Goal: Task Accomplishment & Management: Use online tool/utility

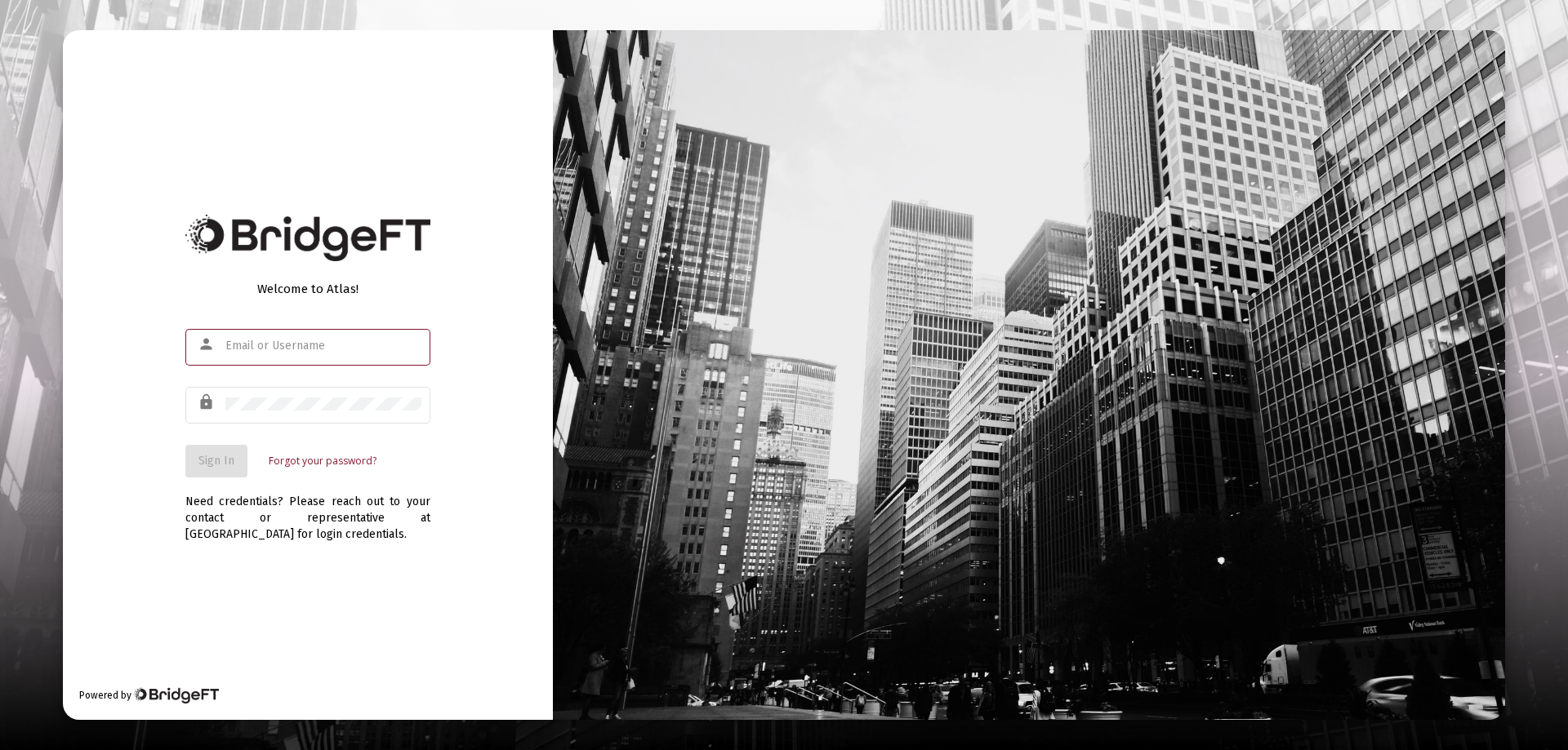
click at [247, 343] on input "text" at bounding box center [323, 345] width 196 height 13
type input "[PERSON_NAME][EMAIL_ADDRESS][DOMAIN_NAME]"
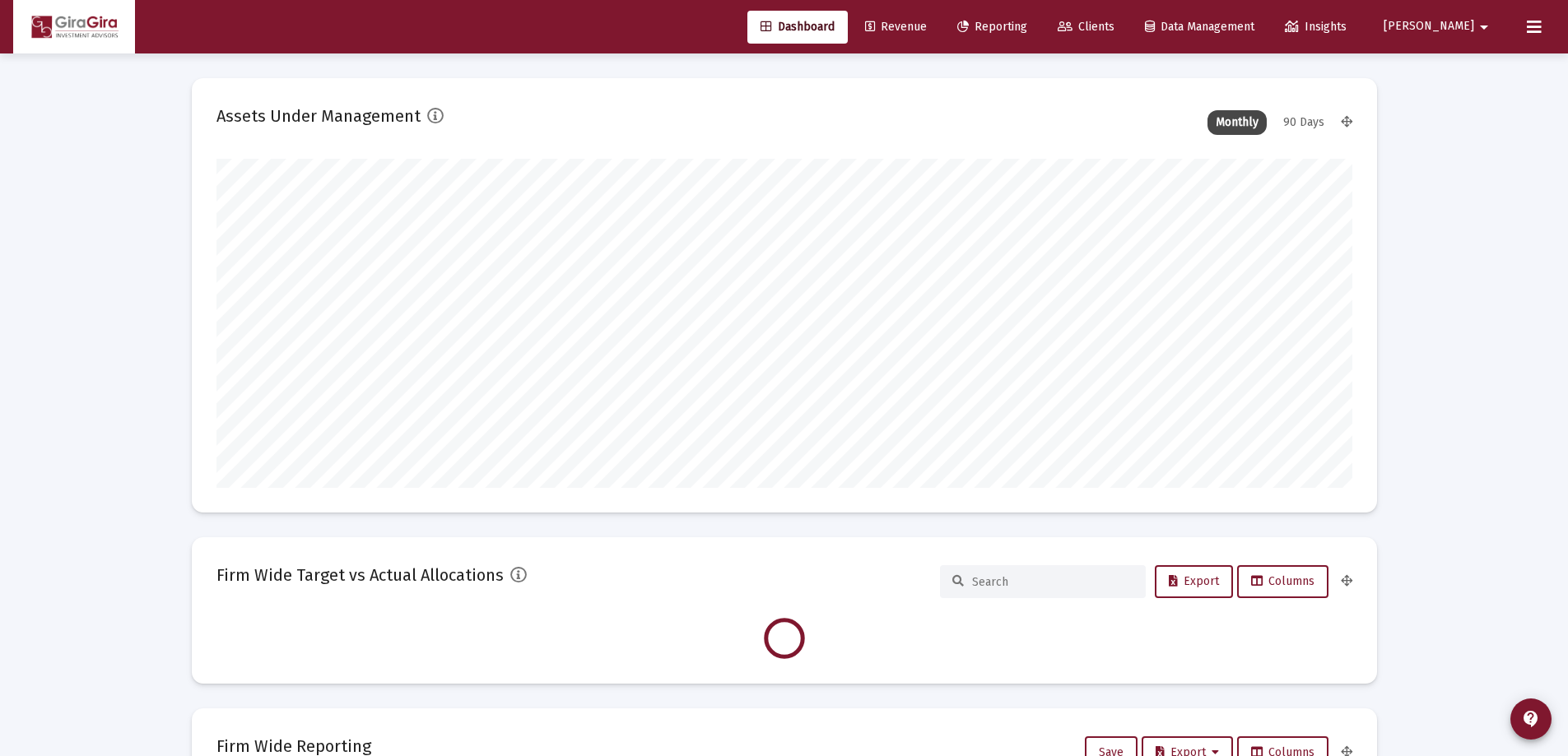
scroll to position [329, 612]
type input "[DATE]"
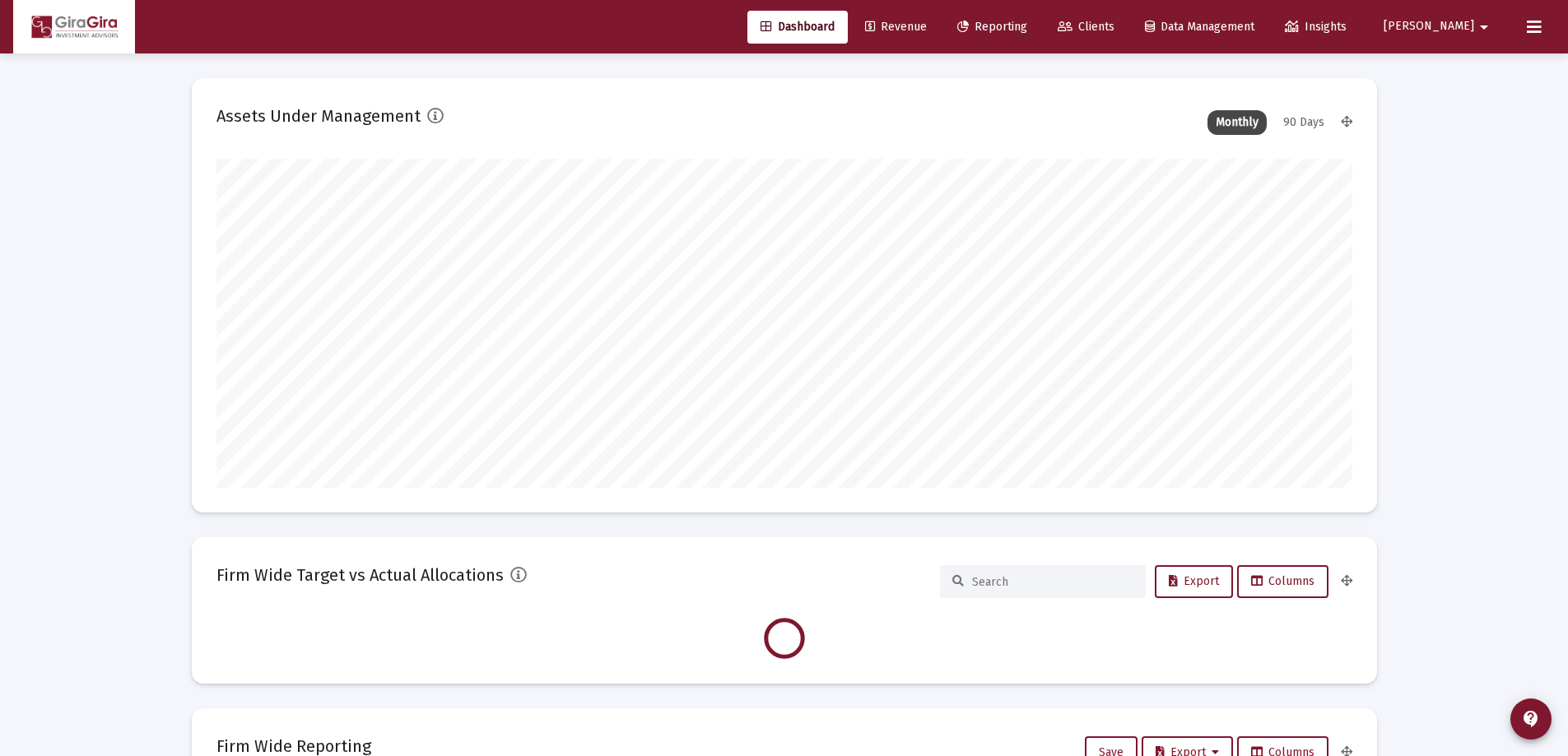
click at [1028, 24] on span "Reporting" at bounding box center [992, 27] width 70 height 14
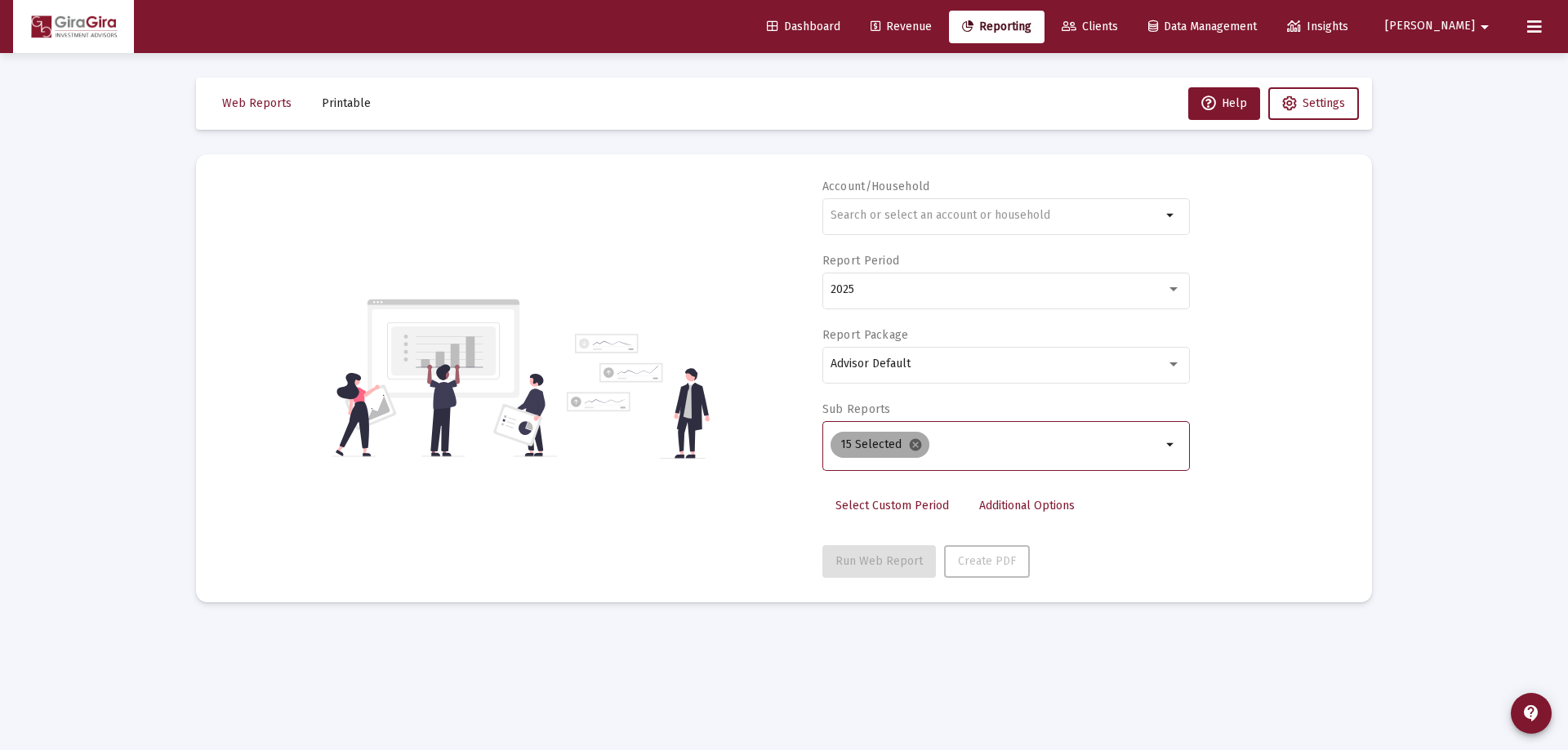
click at [912, 443] on mat-icon "cancel" at bounding box center [915, 445] width 15 height 15
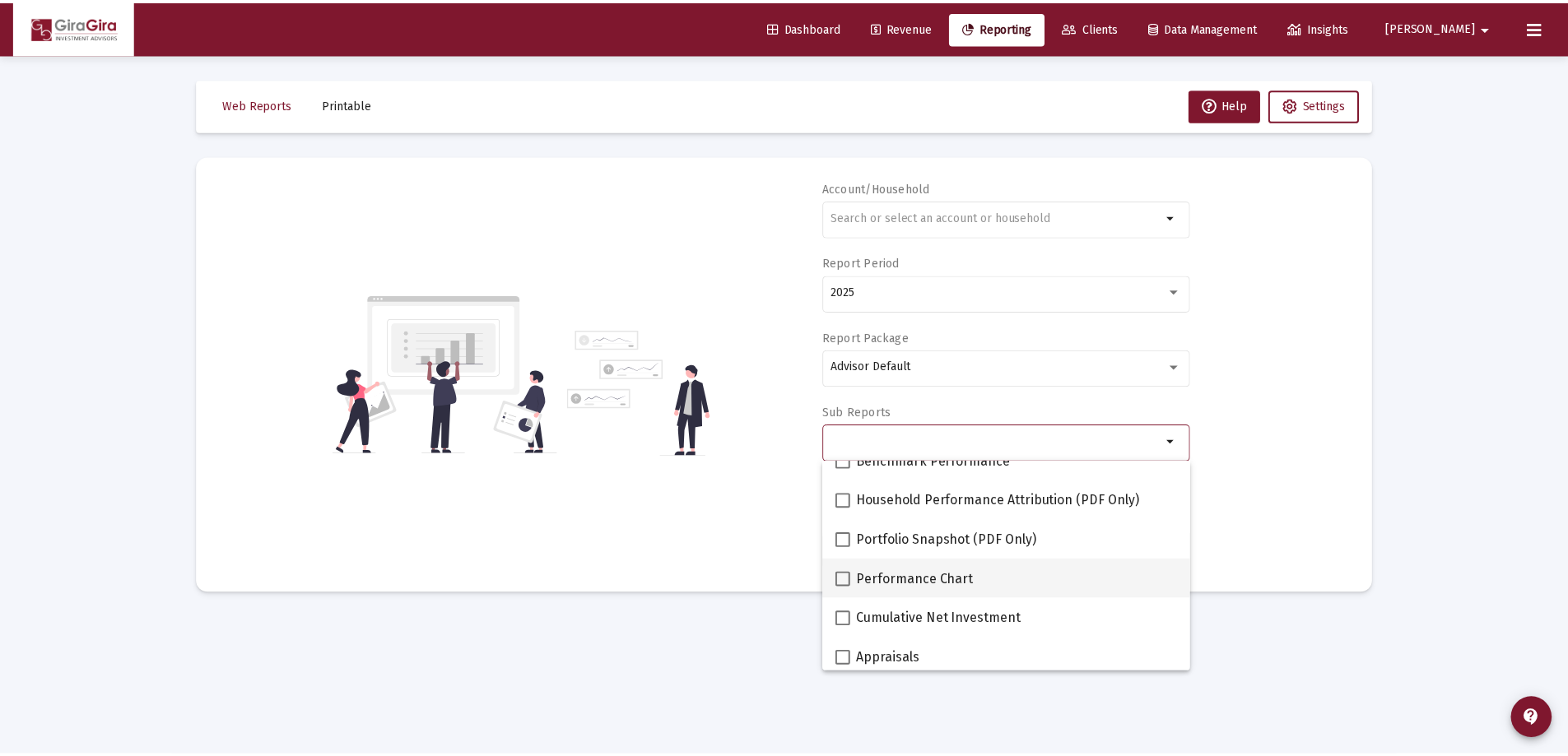
scroll to position [165, 0]
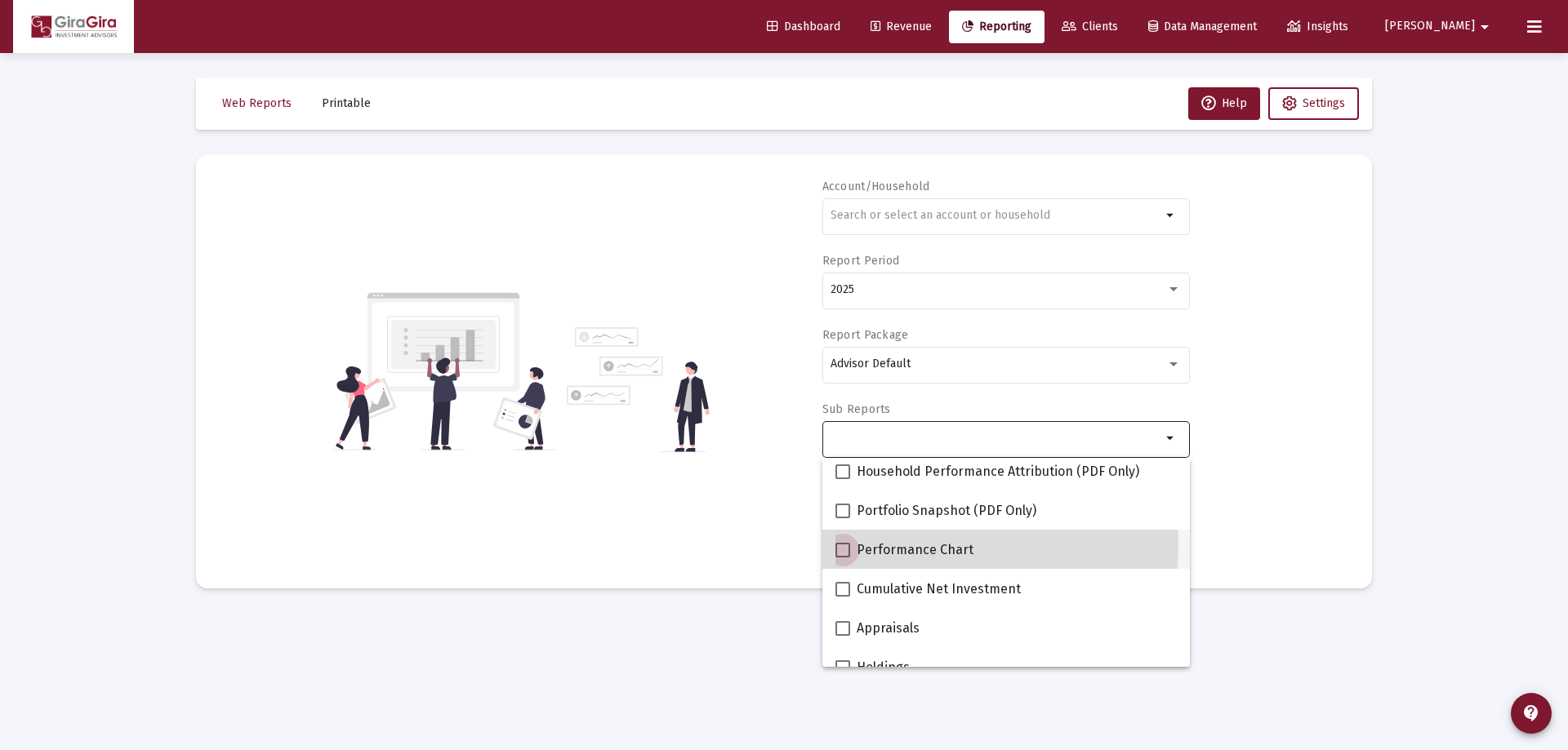
click at [836, 545] on span at bounding box center [843, 550] width 15 height 15
click at [842, 558] on input "Performance Chart" at bounding box center [842, 558] width 1 height 1
checkbox input "true"
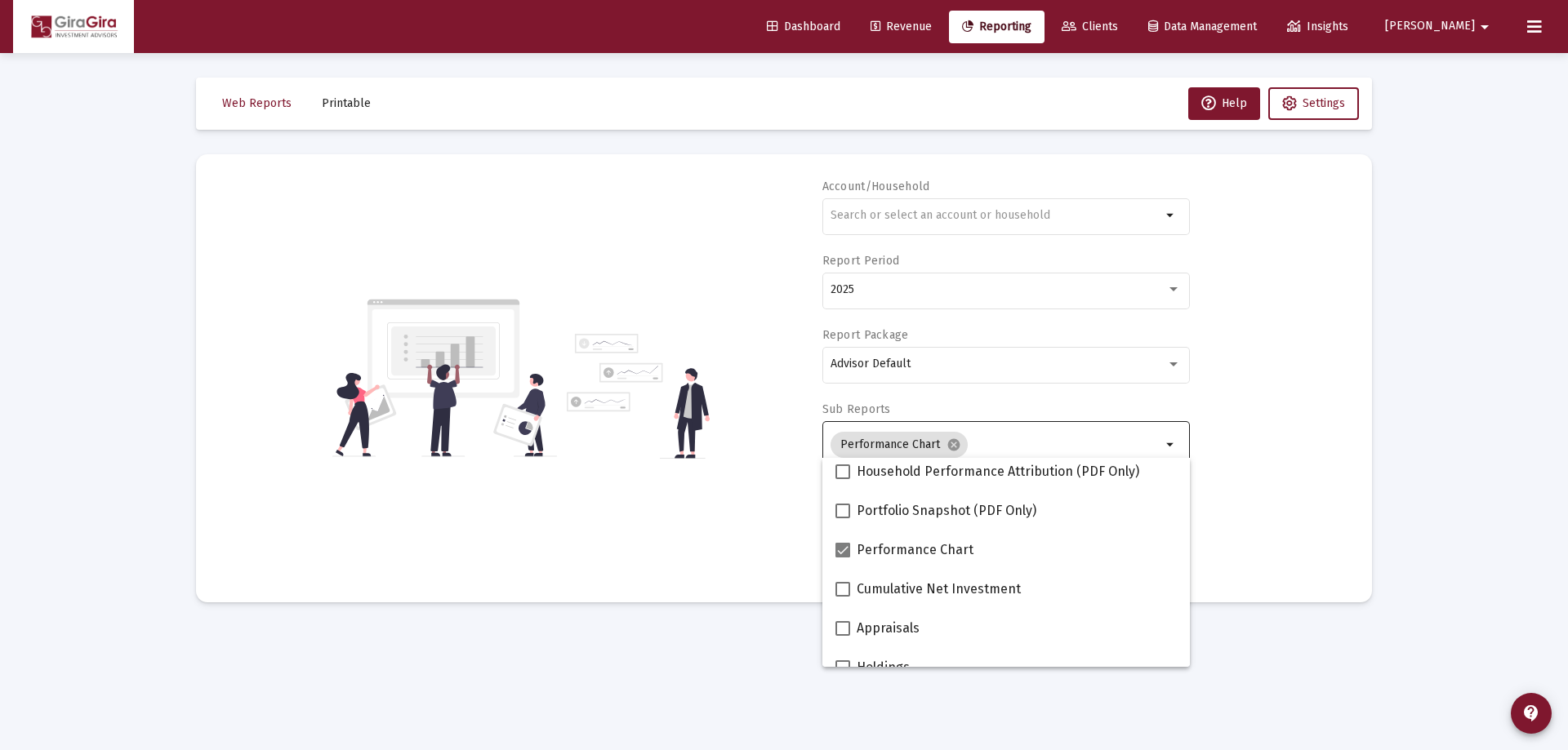
click at [1277, 492] on div "Account/Household arrow_drop_down Report Period 2025 Report Package Advisor Def…" at bounding box center [784, 378] width 1127 height 400
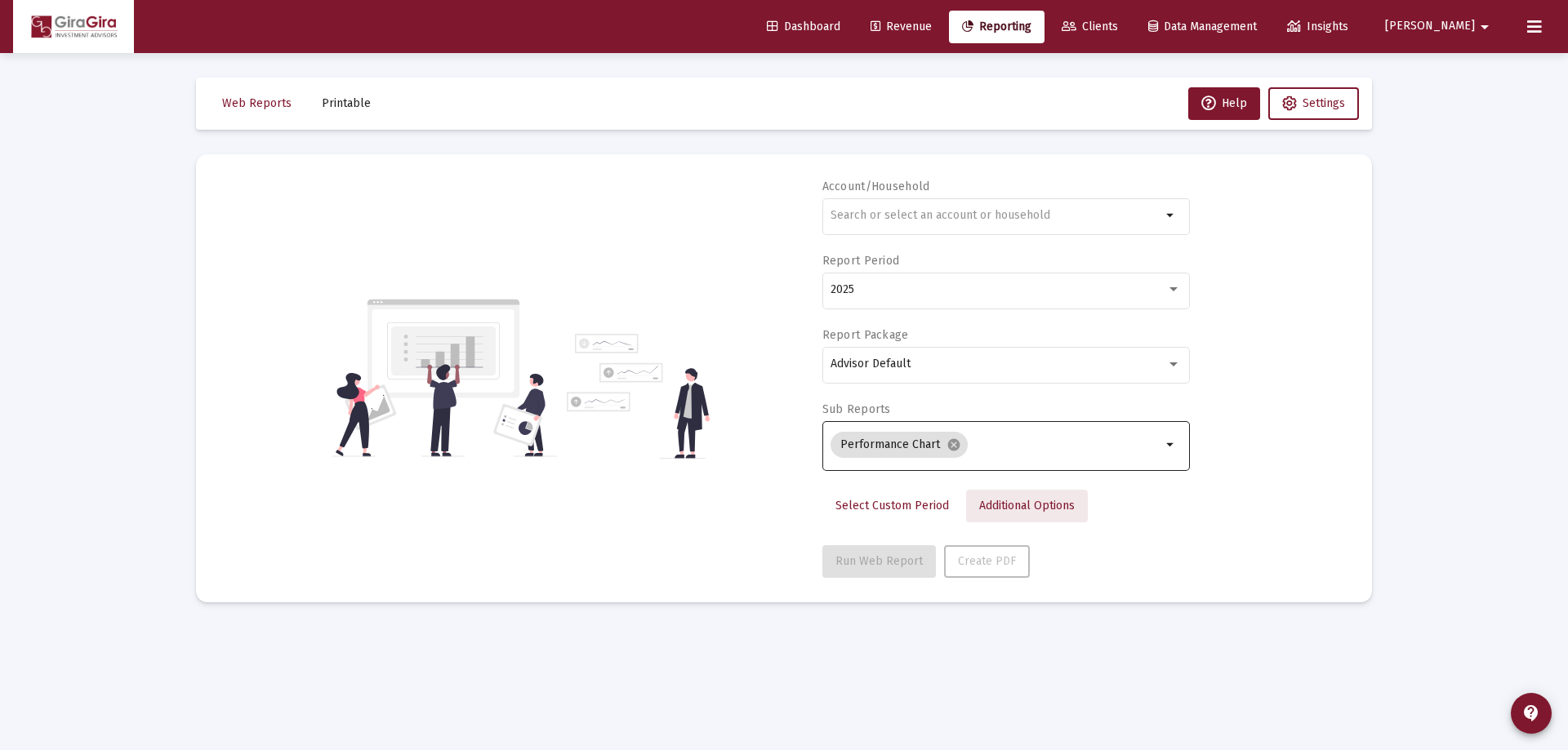
click at [1005, 502] on span "Additional Options" at bounding box center [1026, 506] width 96 height 14
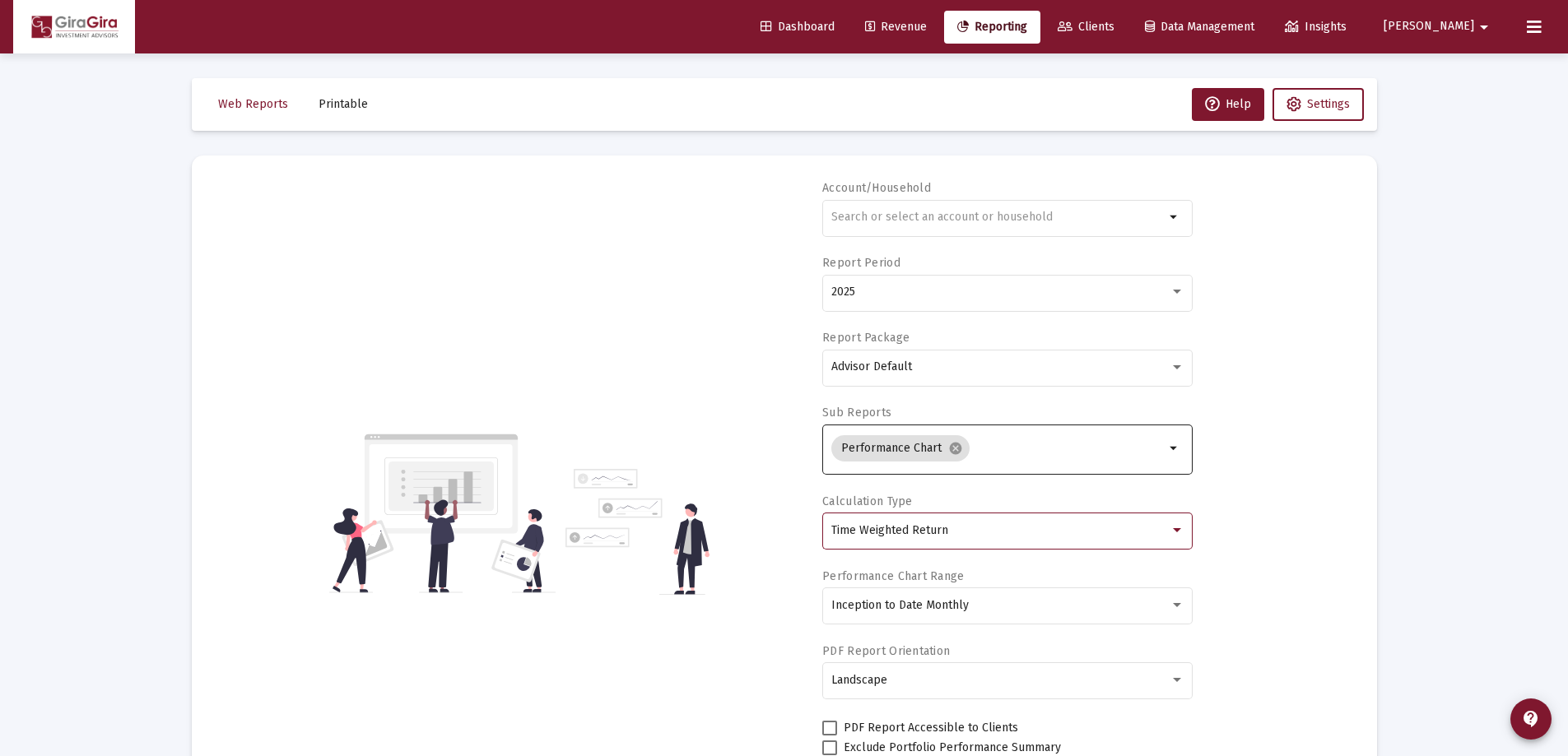
click at [918, 527] on span "Time Weighted Return" at bounding box center [890, 530] width 117 height 14
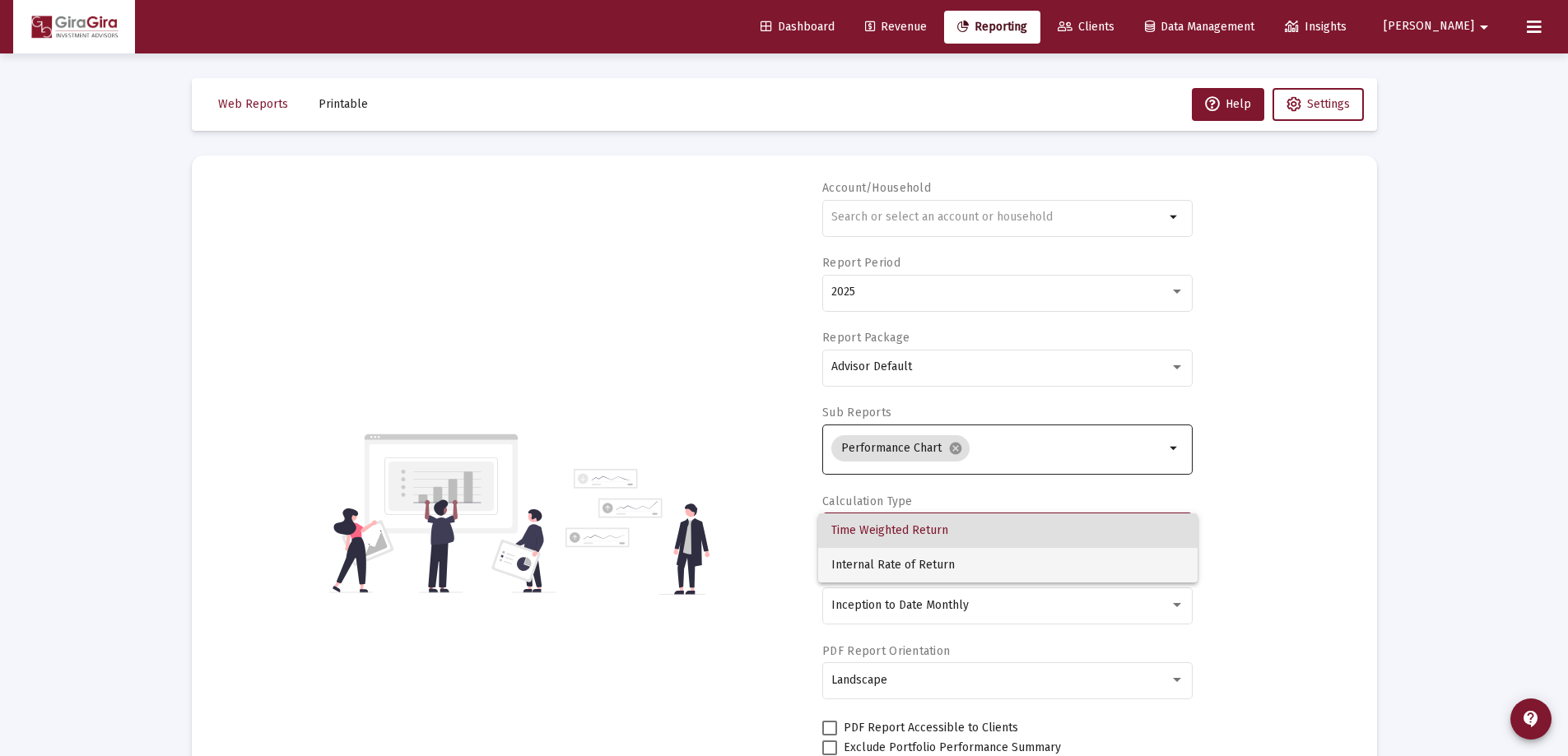
click at [905, 558] on span "Internal Rate of Return" at bounding box center [1008, 565] width 353 height 35
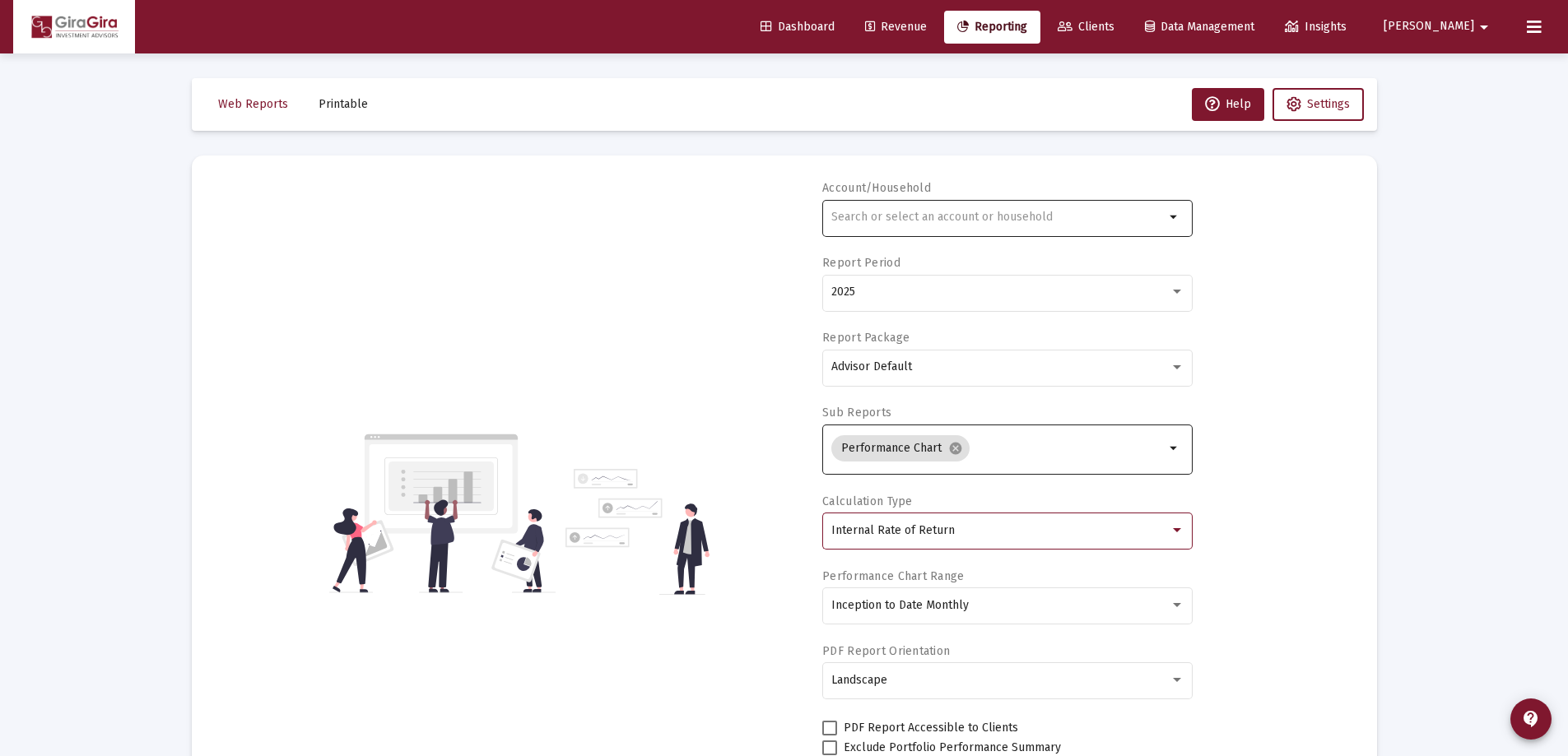
click at [849, 215] on input "text" at bounding box center [998, 217] width 333 height 13
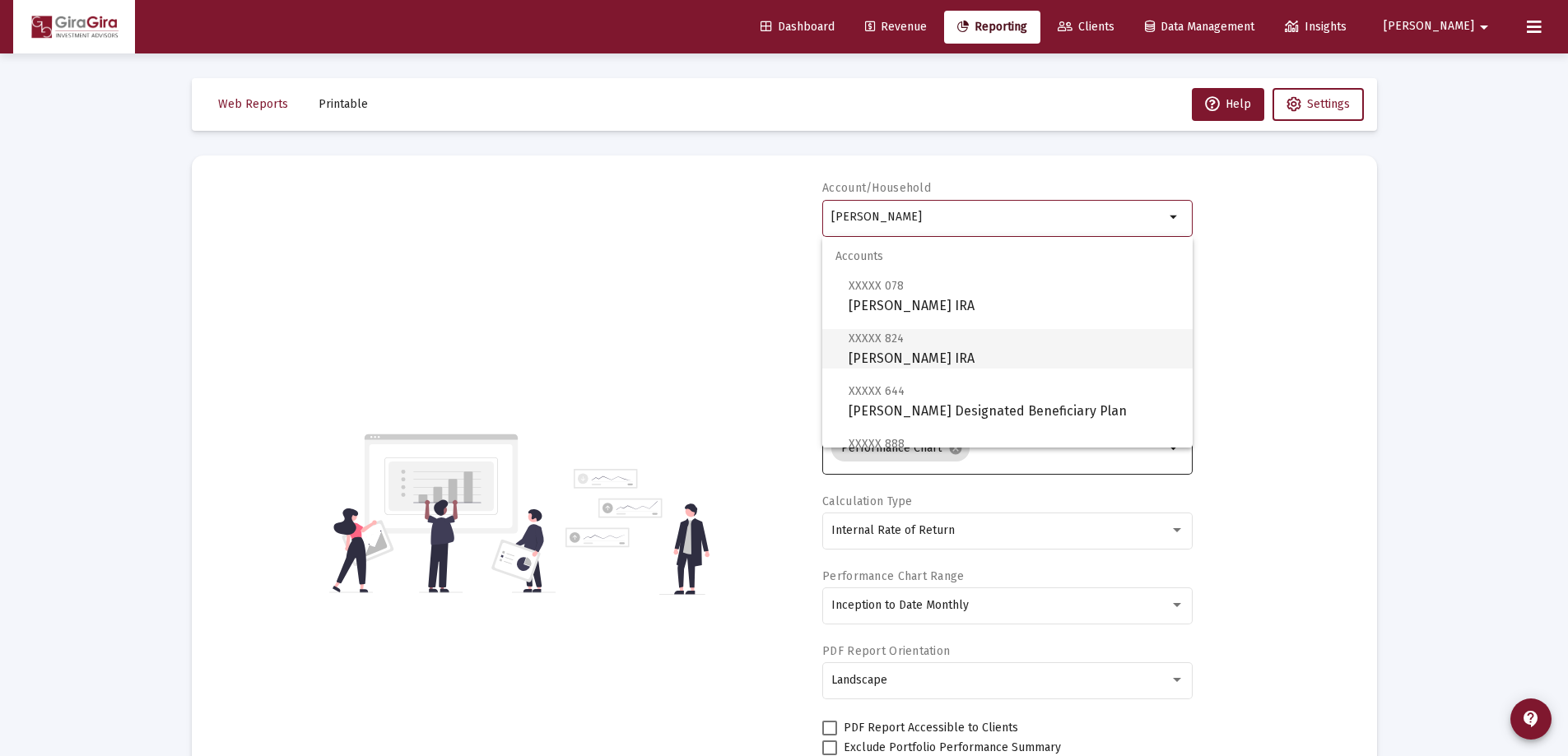
scroll to position [83, 0]
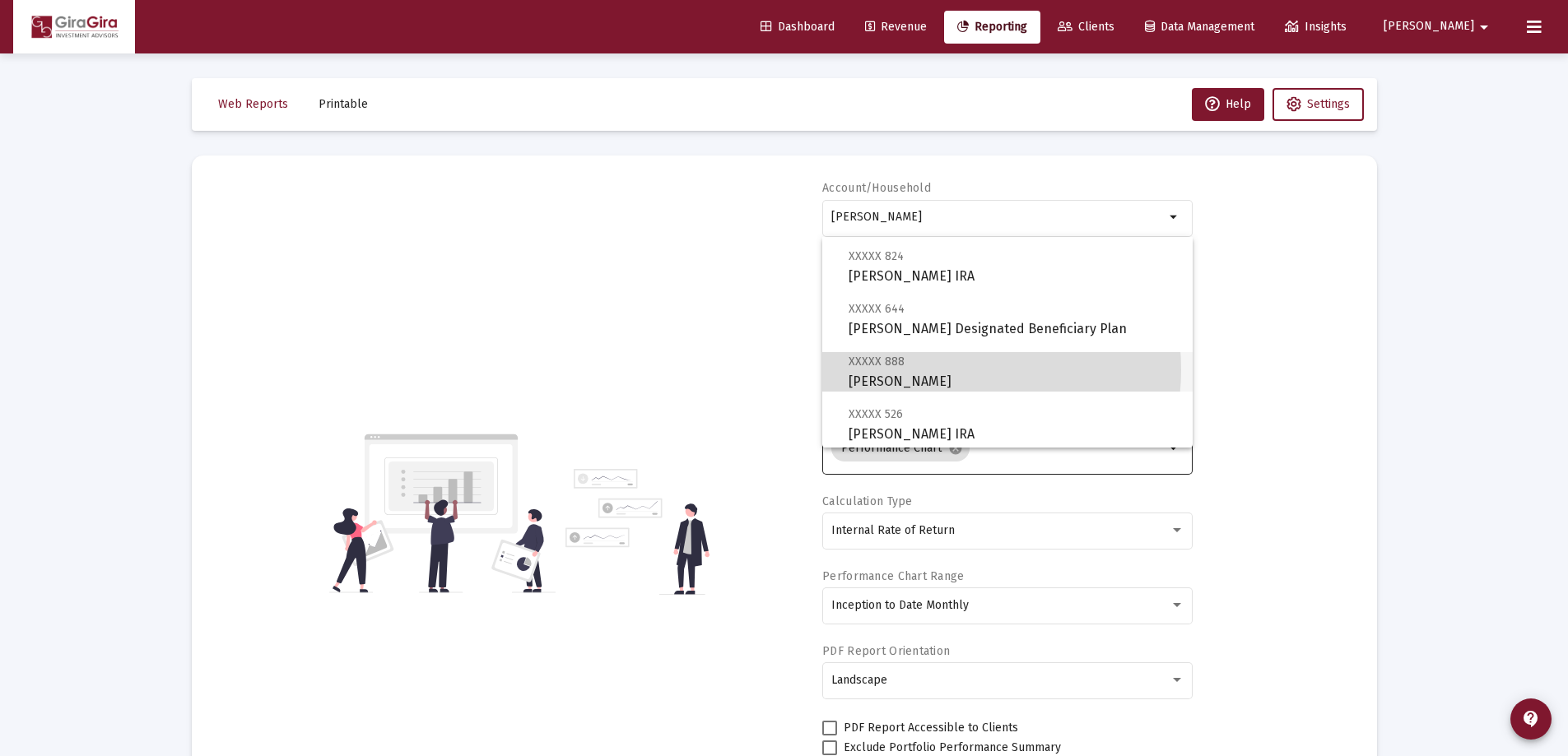
click at [929, 370] on span "XXXXX 888 [PERSON_NAME]" at bounding box center [1014, 371] width 331 height 41
type input "[PERSON_NAME]"
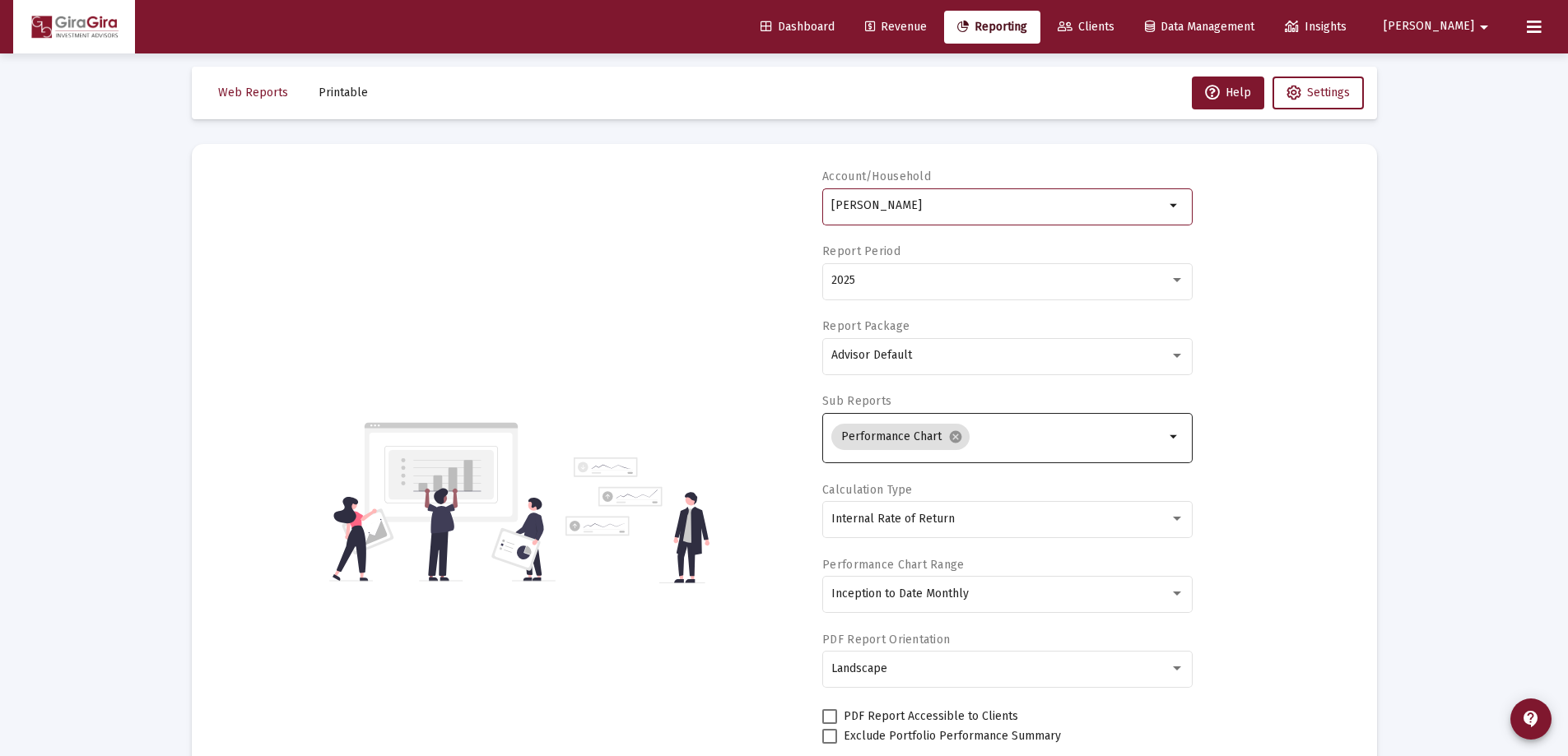
scroll to position [140, 0]
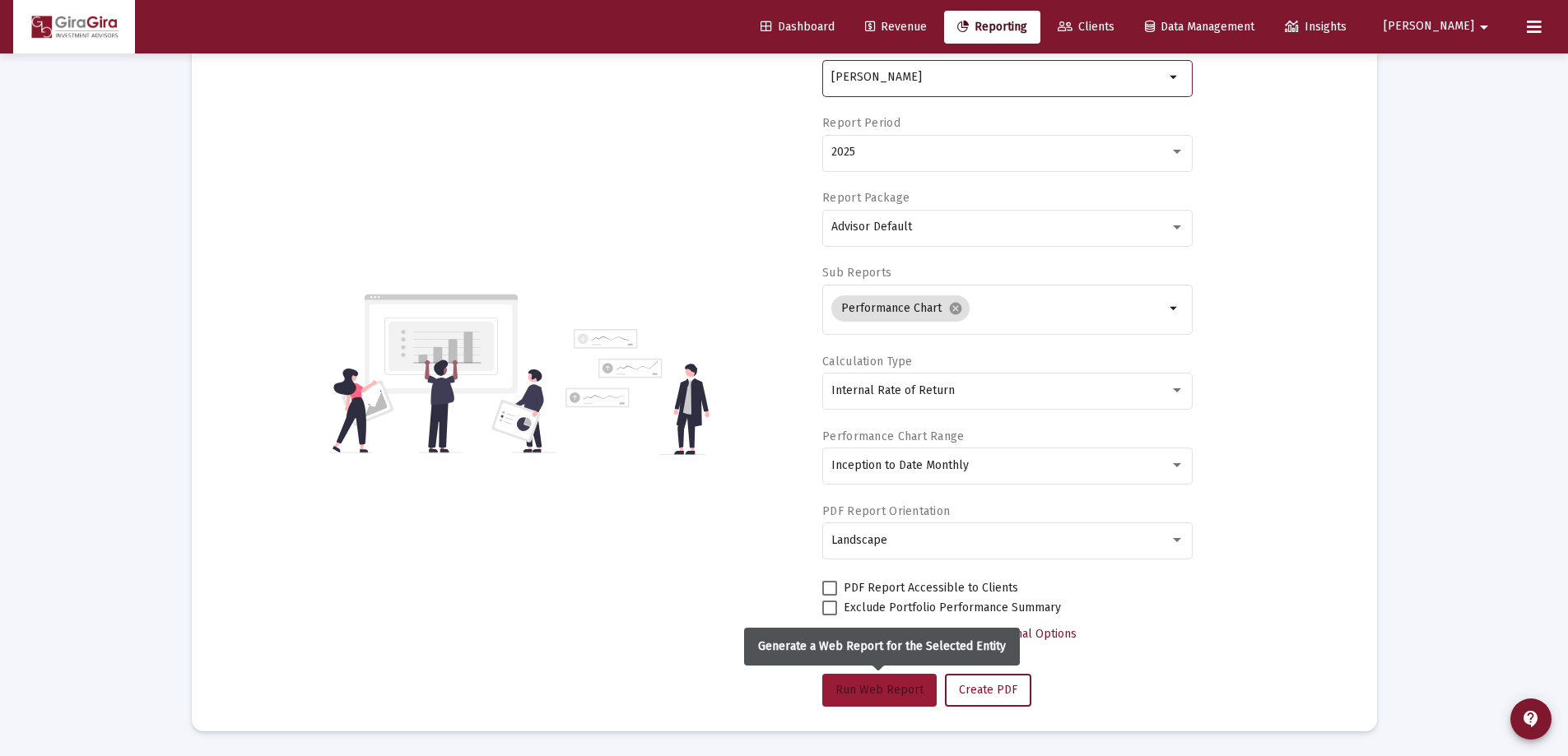
click at [876, 685] on span "Run Web Report" at bounding box center [880, 690] width 89 height 14
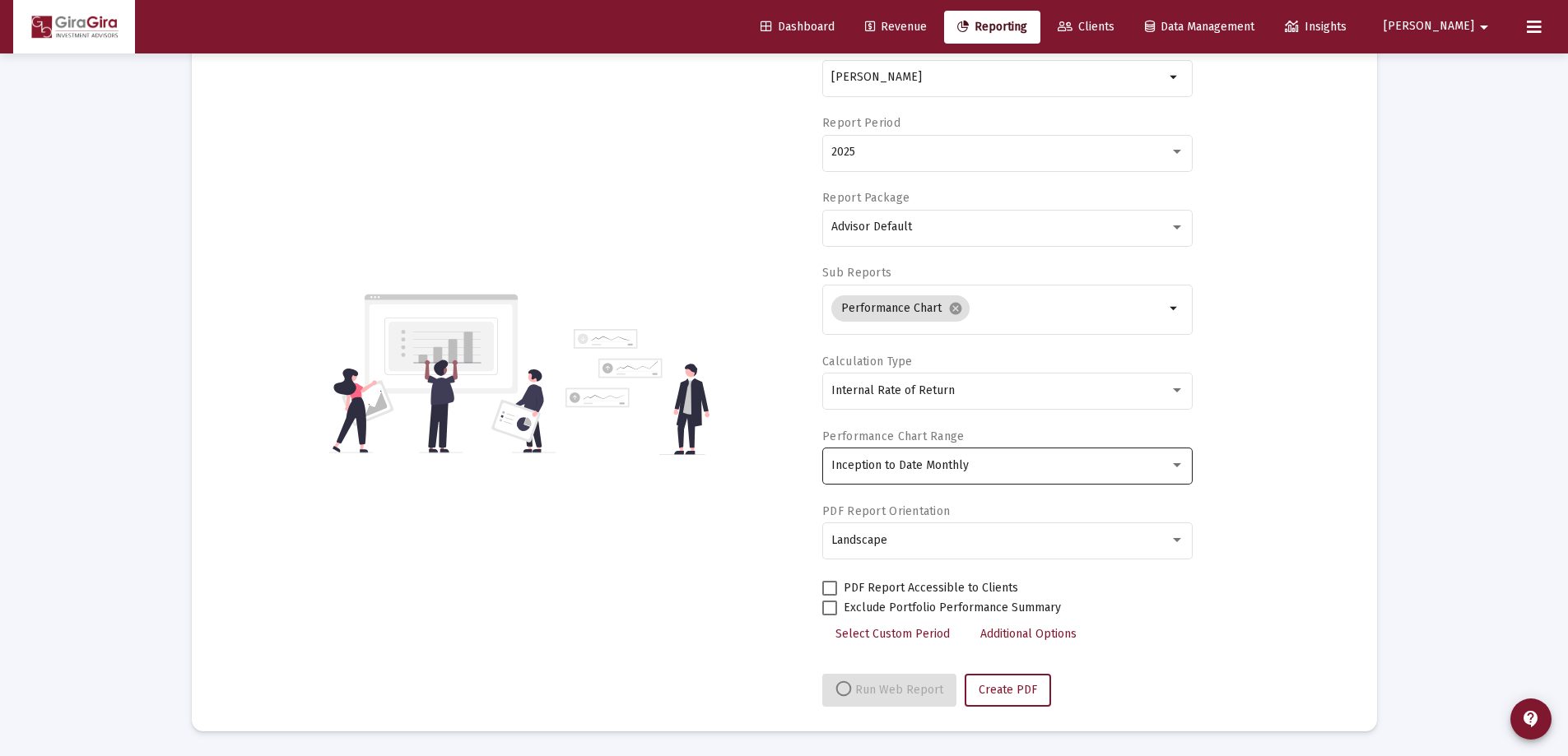
select select "View all"
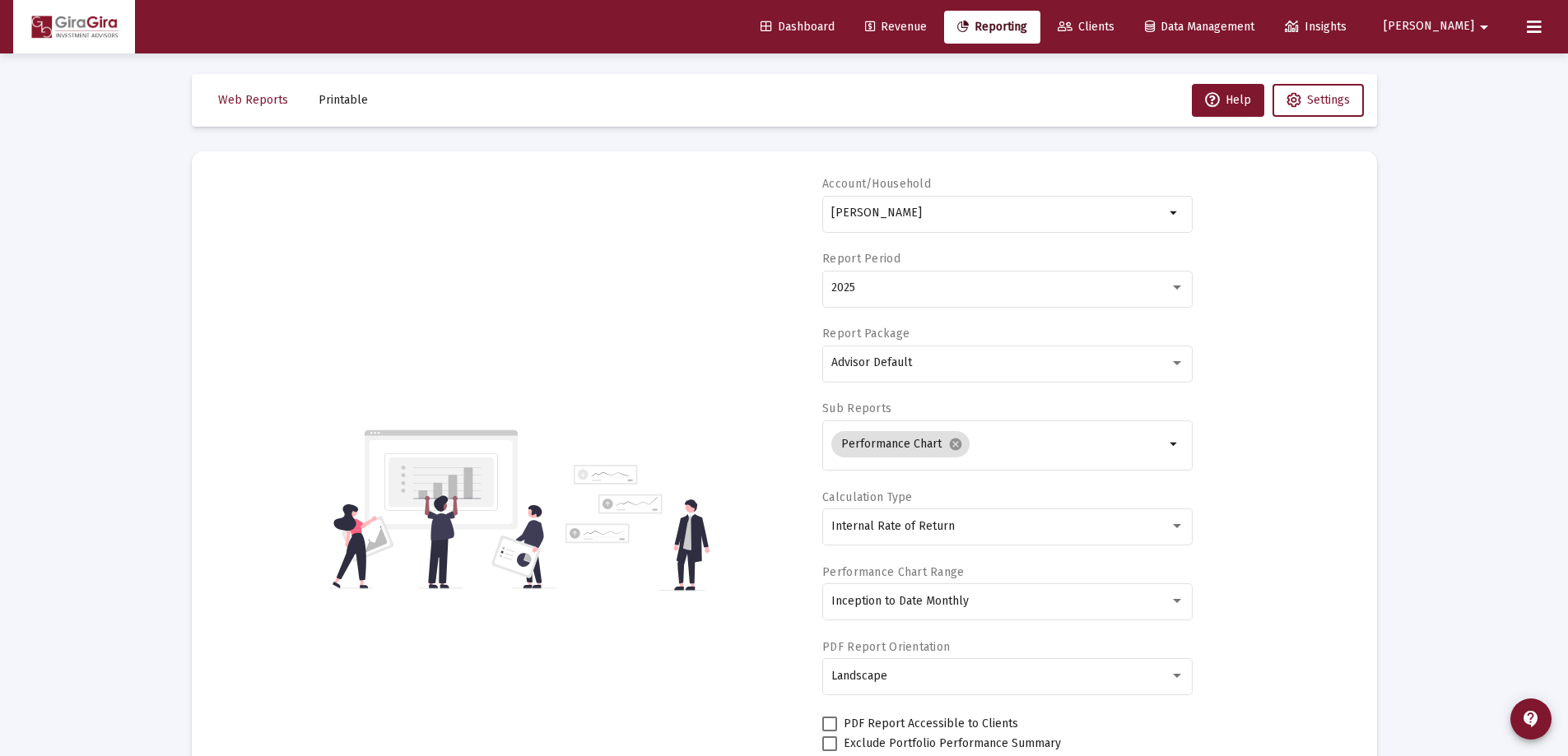
scroll to position [0, 0]
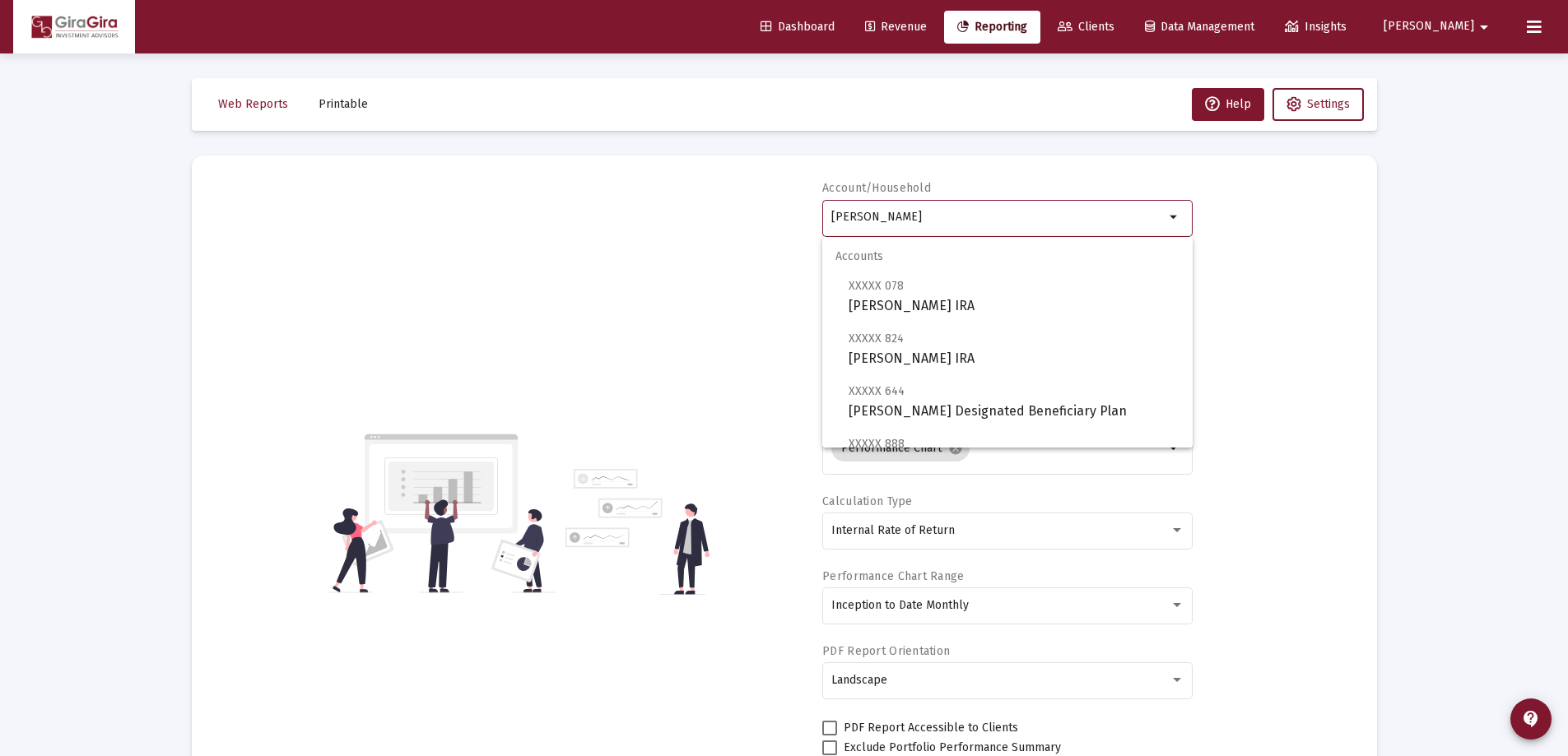
drag, startPoint x: 833, startPoint y: 213, endPoint x: 1499, endPoint y: 289, distance: 670.3
click at [923, 392] on span "XXXXX 644 [PERSON_NAME] Designated Beneficiary Plan" at bounding box center [1014, 401] width 331 height 41
type input "[PERSON_NAME] Designated Beneficiary Plan"
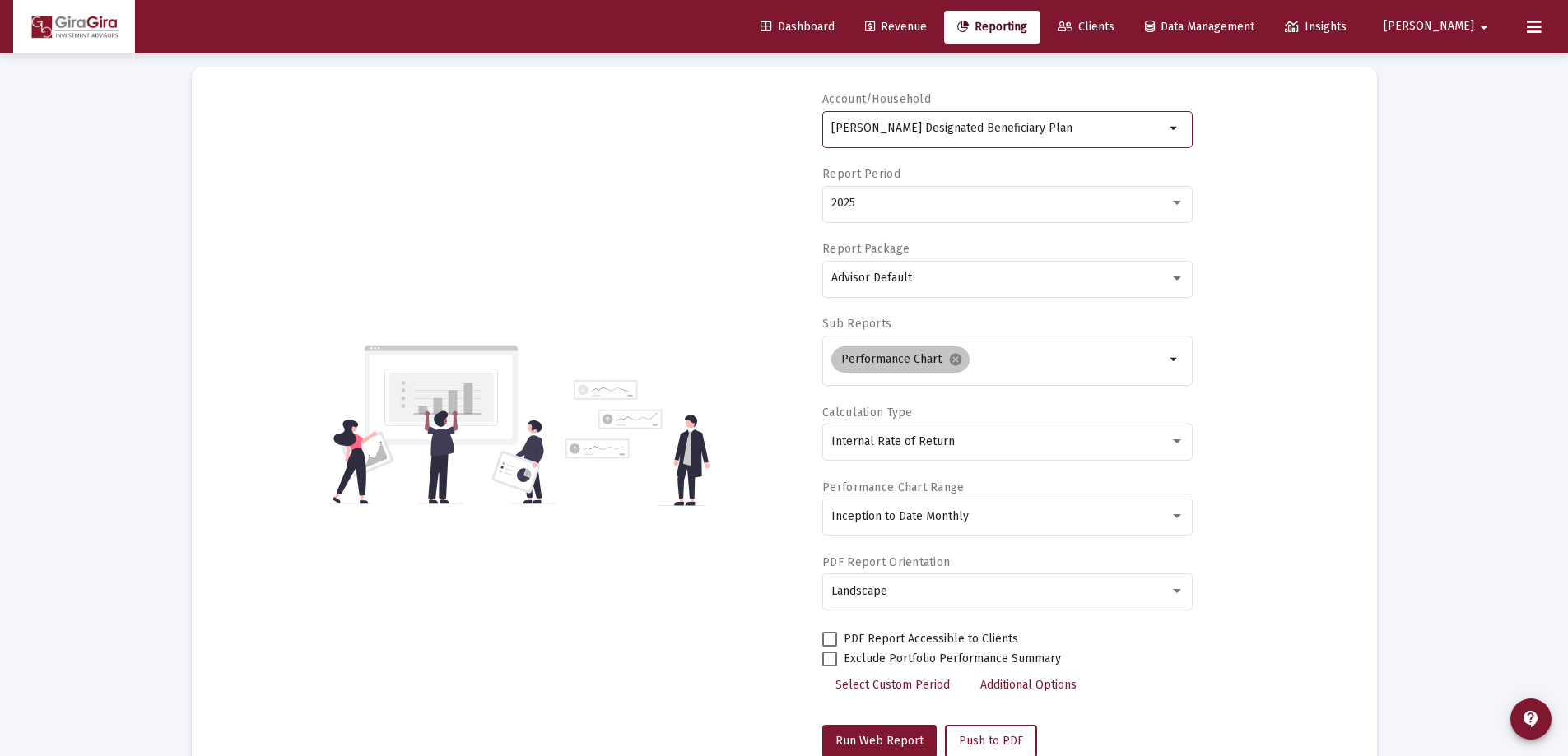
scroll to position [247, 0]
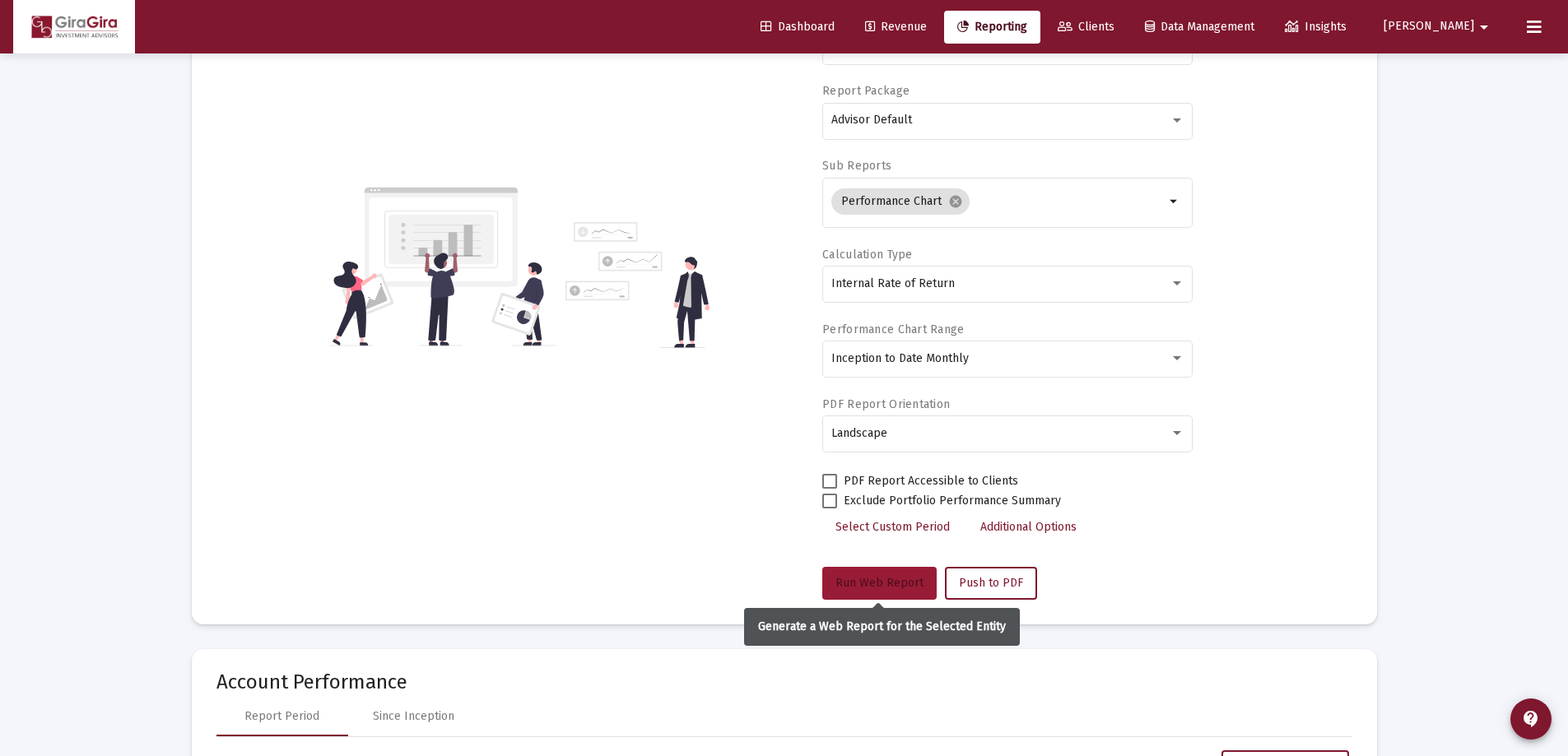
click at [860, 580] on span "Run Web Report" at bounding box center [880, 583] width 89 height 14
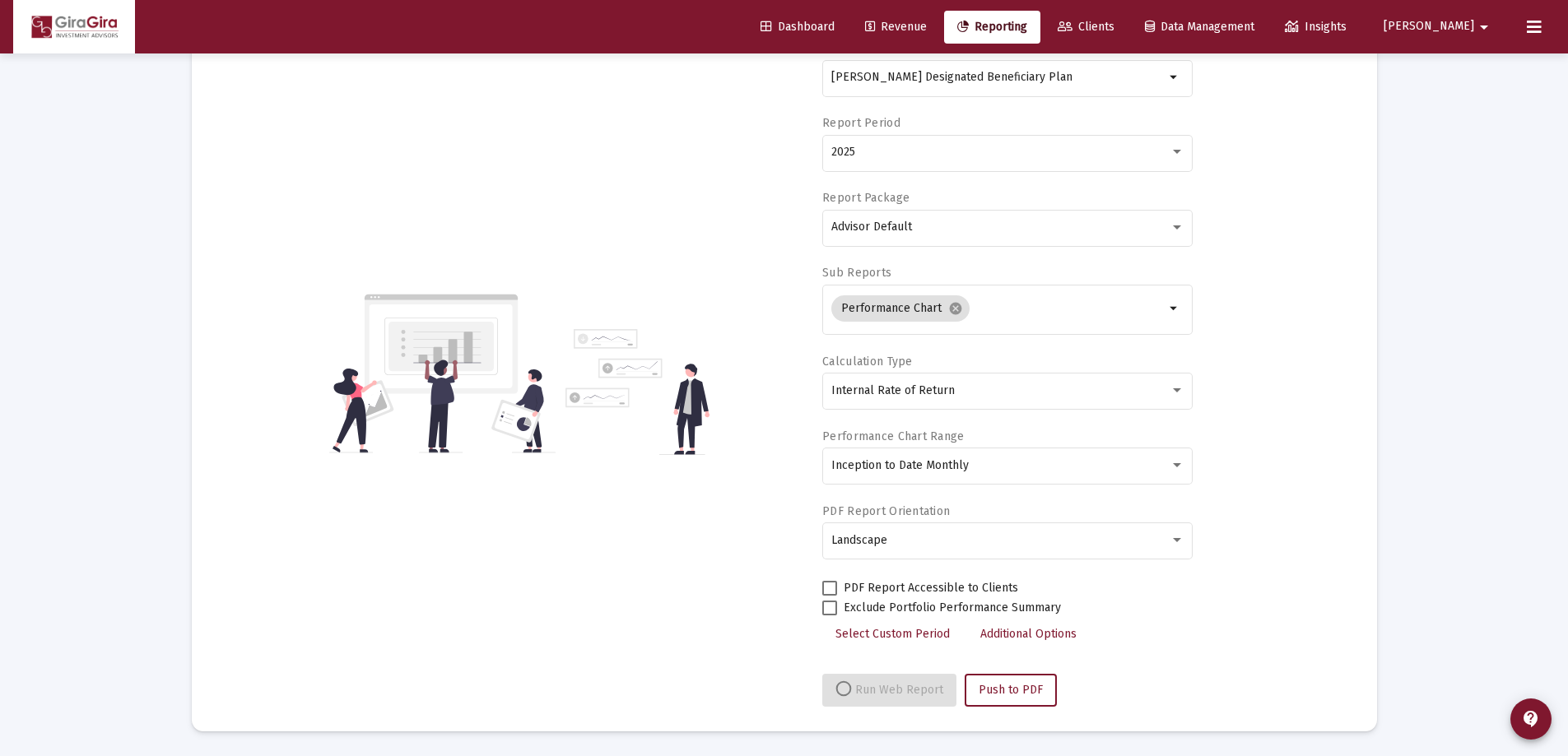
select select "View all"
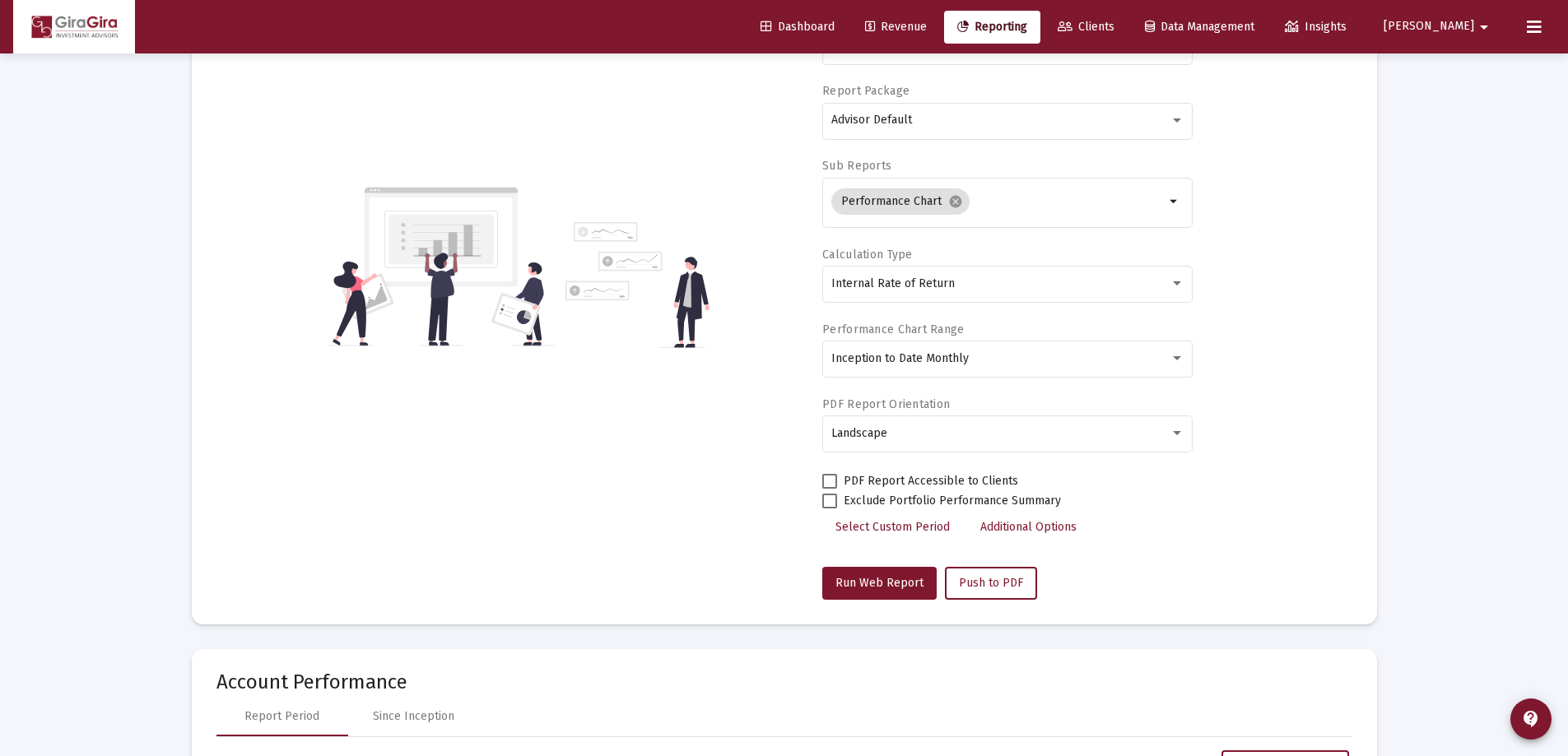
scroll to position [0, 0]
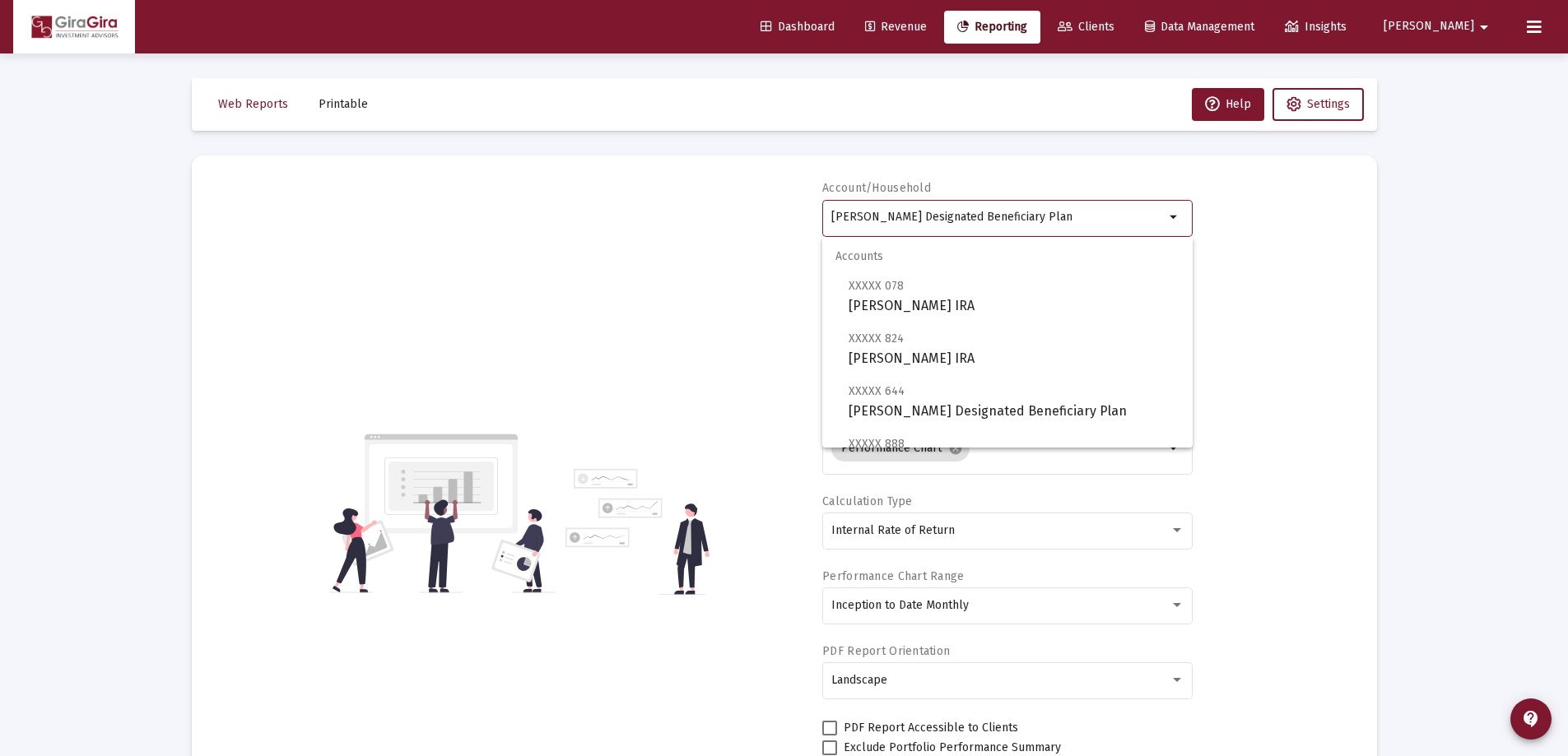
drag, startPoint x: 833, startPoint y: 212, endPoint x: 1446, endPoint y: 198, distance: 613.2
click at [993, 298] on span "XXXXX 078 [PERSON_NAME] Inherited IRA" at bounding box center [1014, 295] width 331 height 41
type input "[PERSON_NAME] IRA"
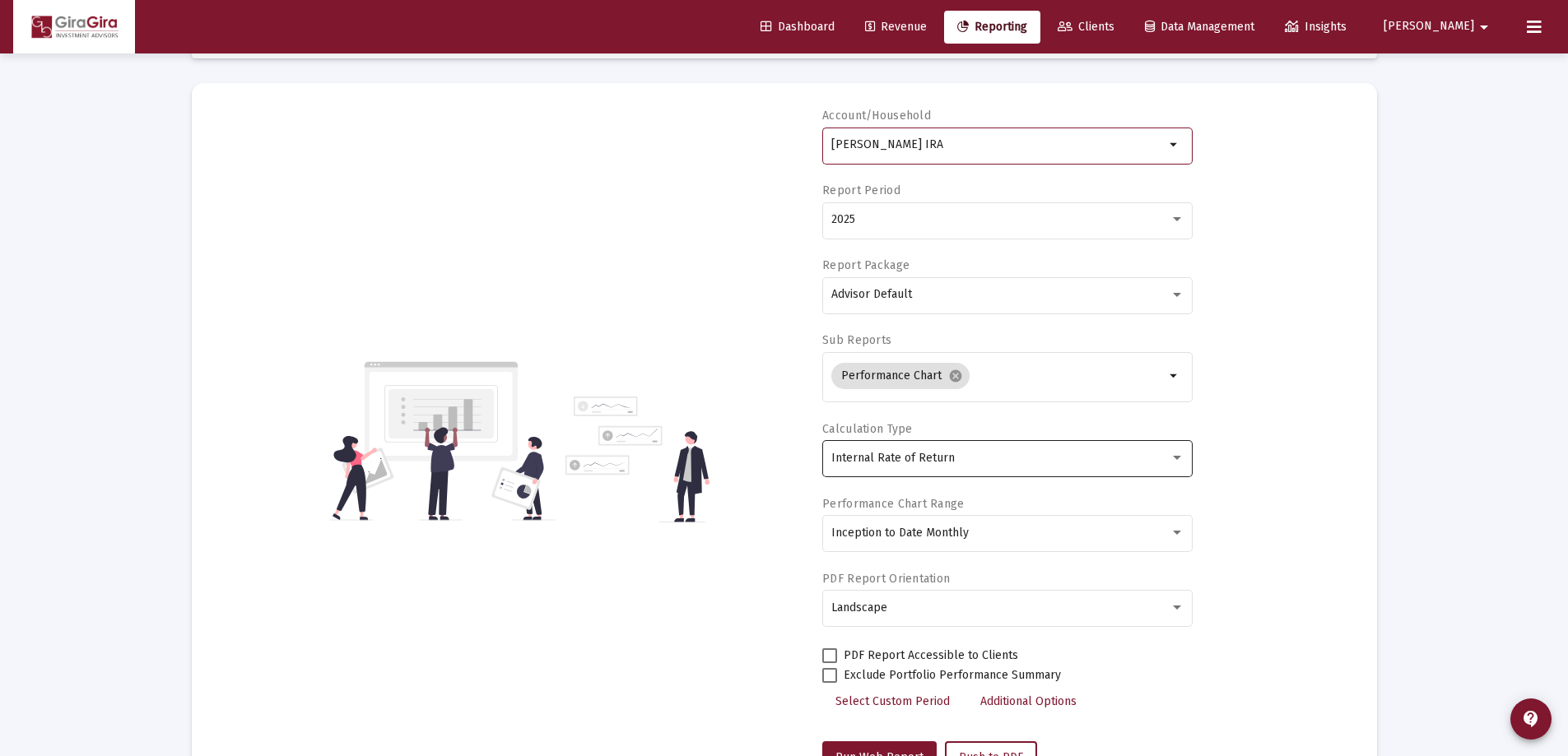
scroll to position [247, 0]
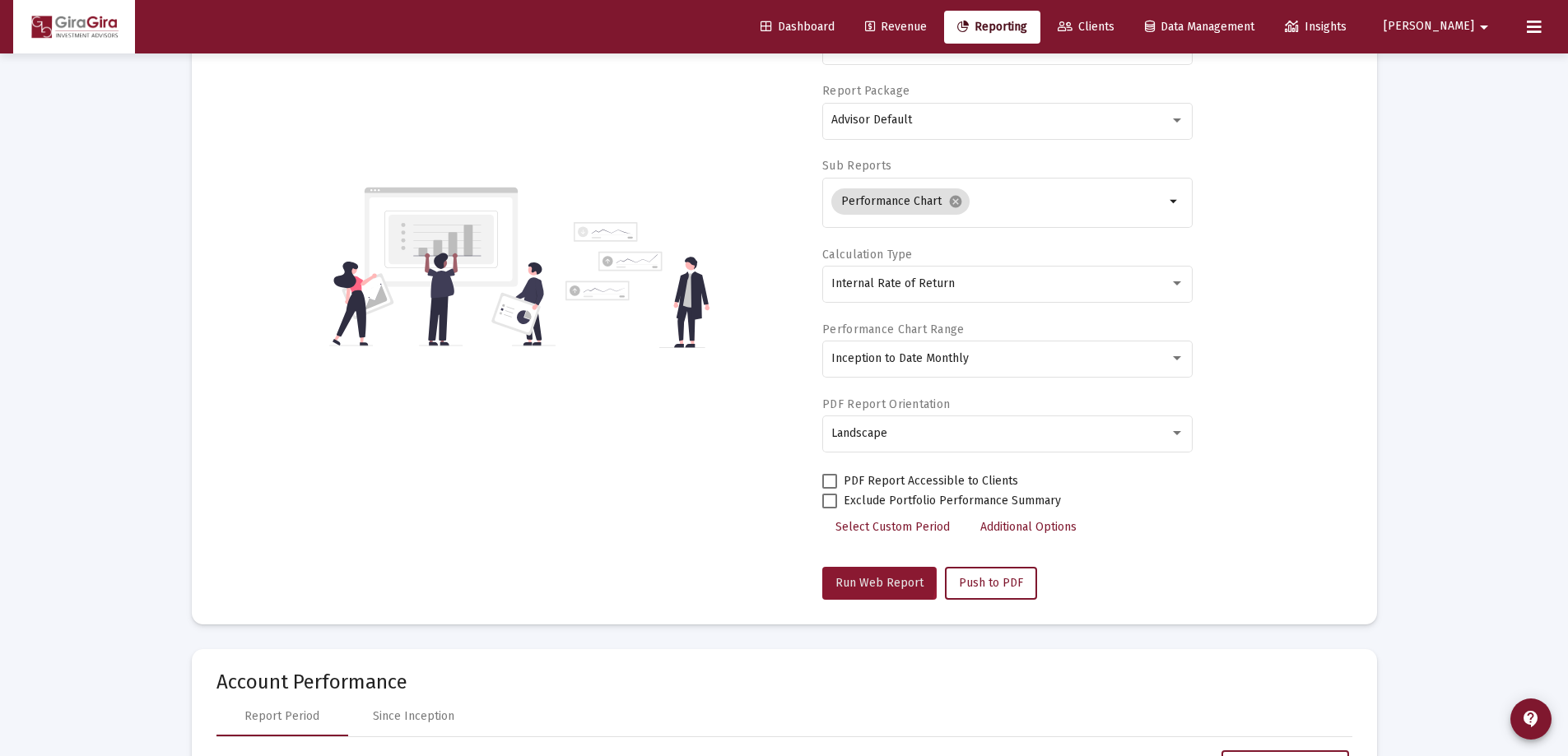
click at [862, 579] on span "Run Web Report" at bounding box center [880, 583] width 89 height 14
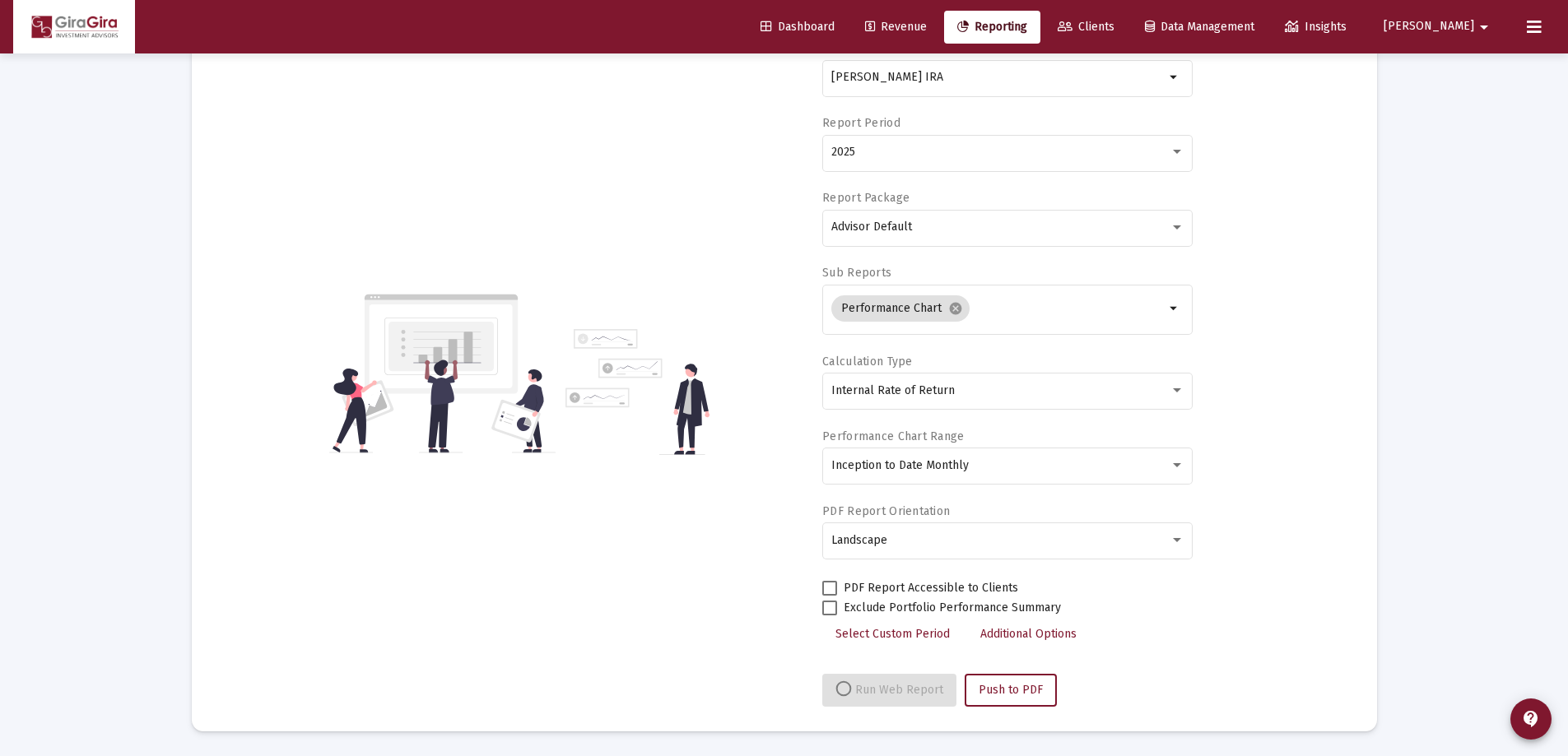
select select "View all"
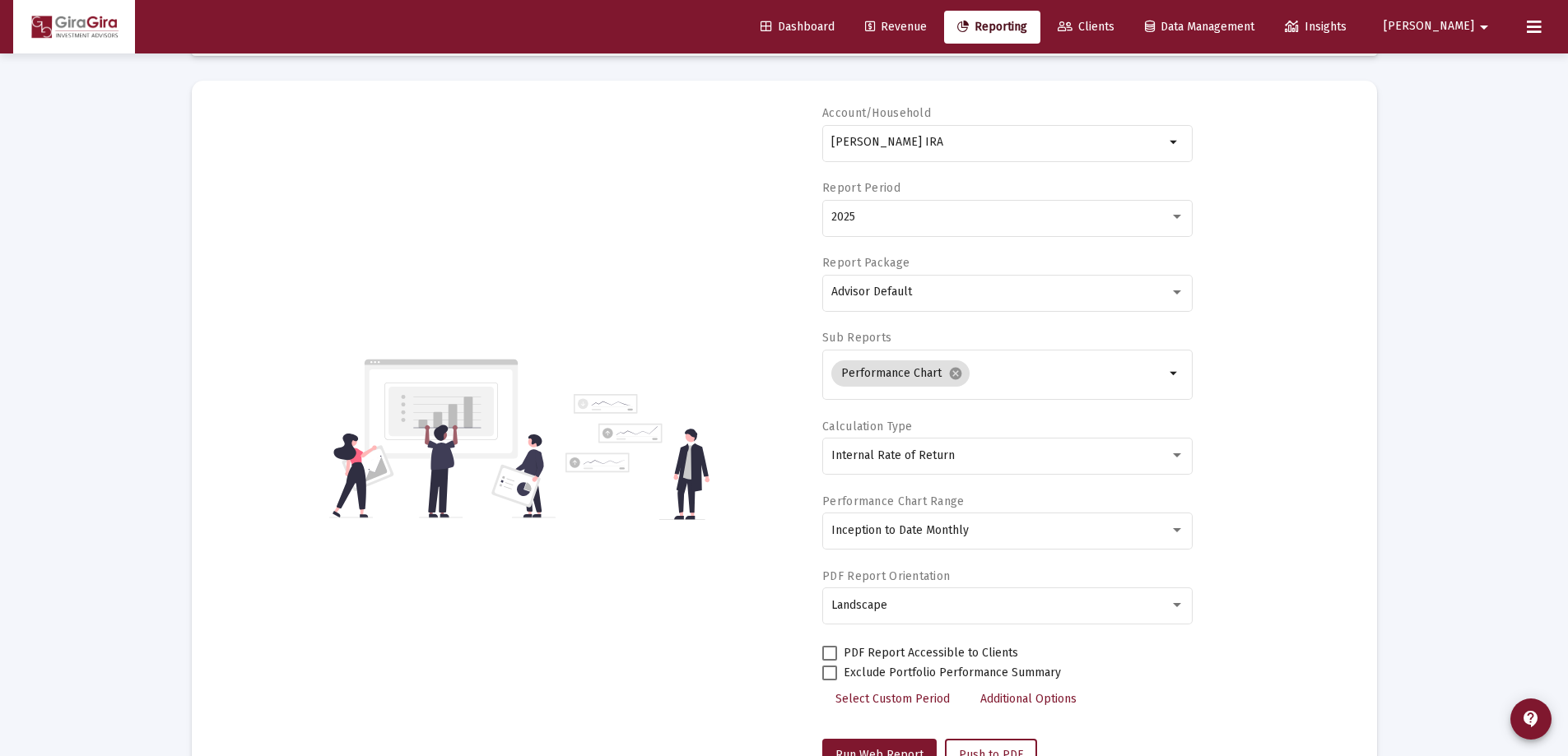
scroll to position [0, 0]
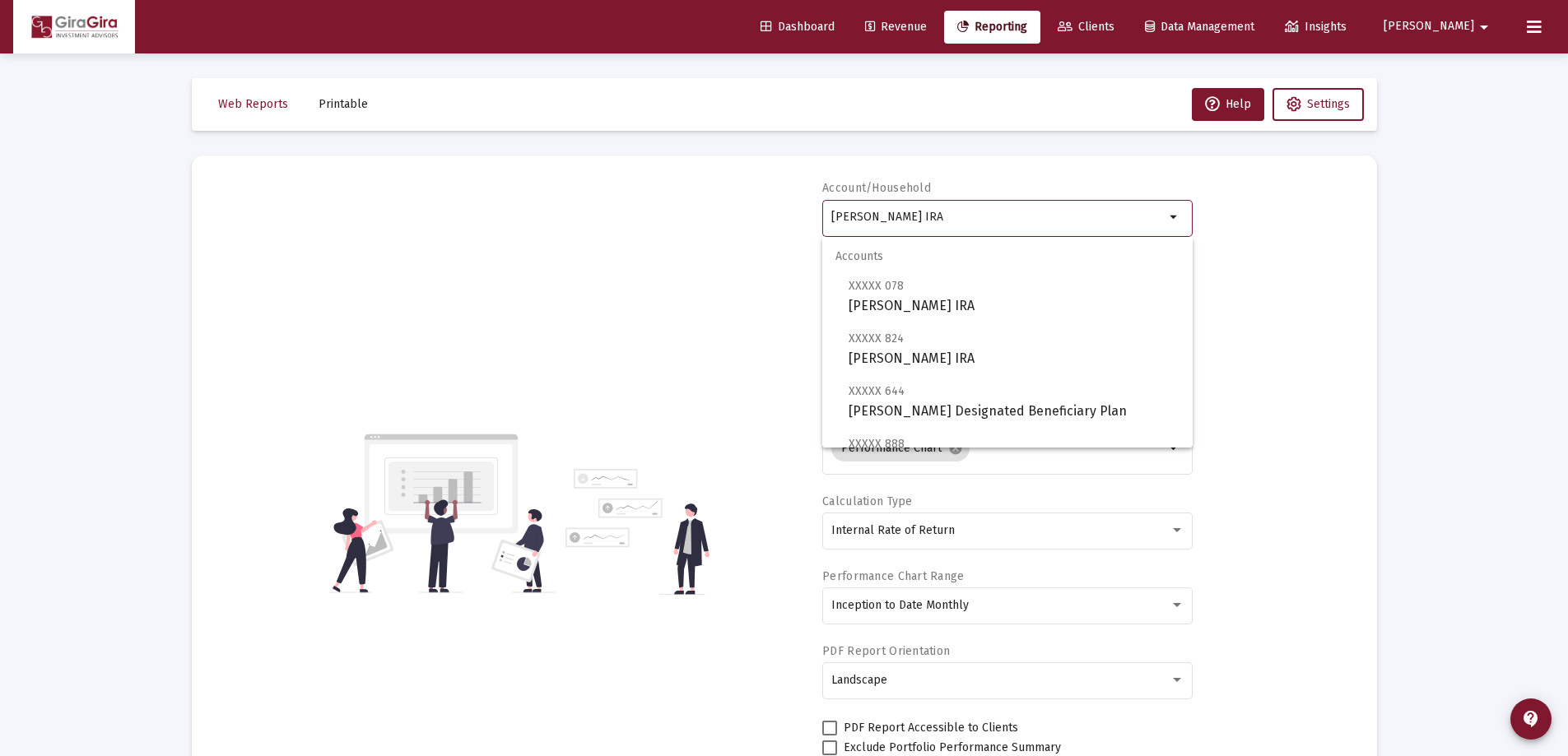
click at [928, 214] on input "[PERSON_NAME] IRA" at bounding box center [998, 217] width 333 height 13
click at [948, 343] on span "XXXXX 824 [PERSON_NAME] IRA" at bounding box center [1014, 348] width 331 height 41
type input "[PERSON_NAME] IRA"
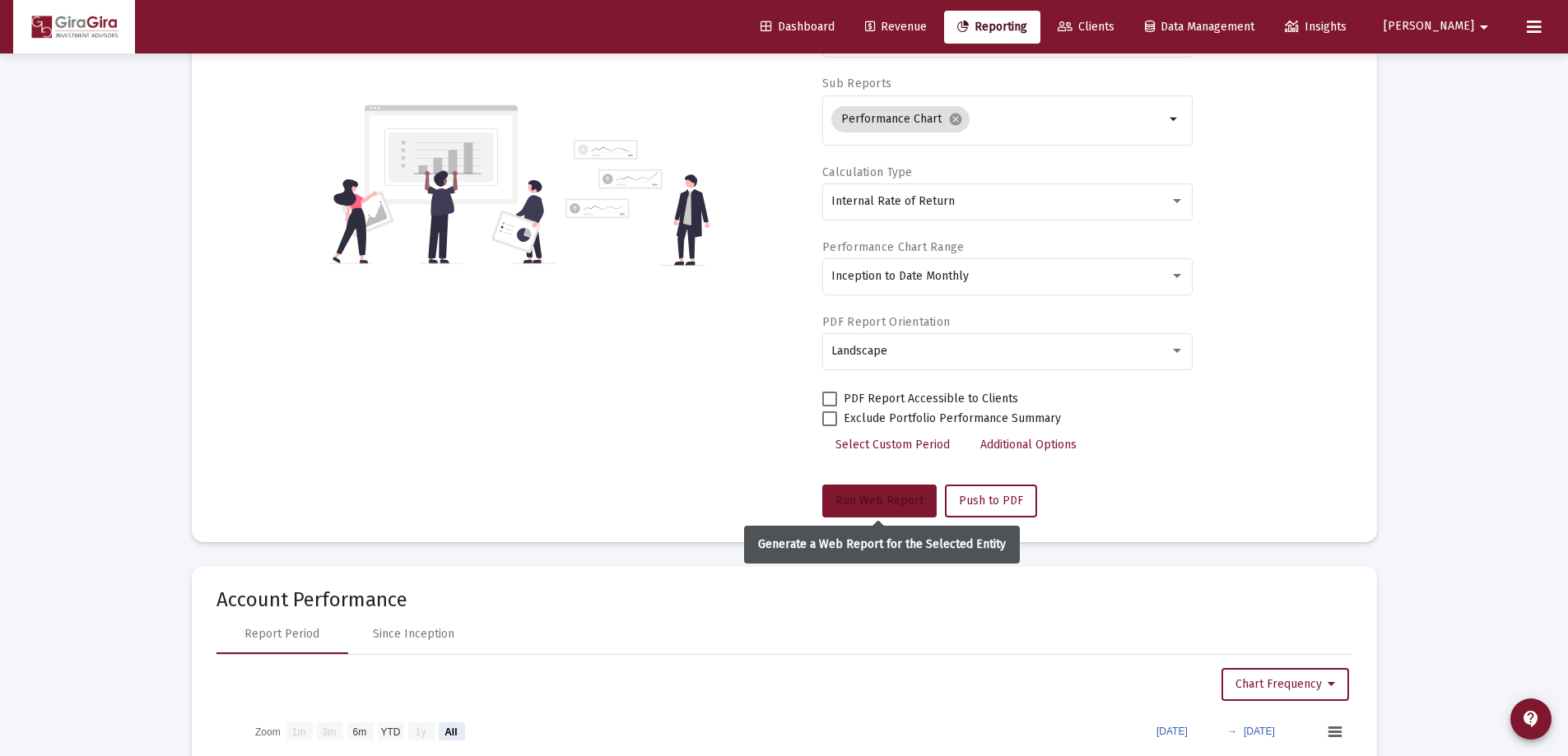
click at [860, 494] on span "Run Web Report" at bounding box center [880, 501] width 89 height 14
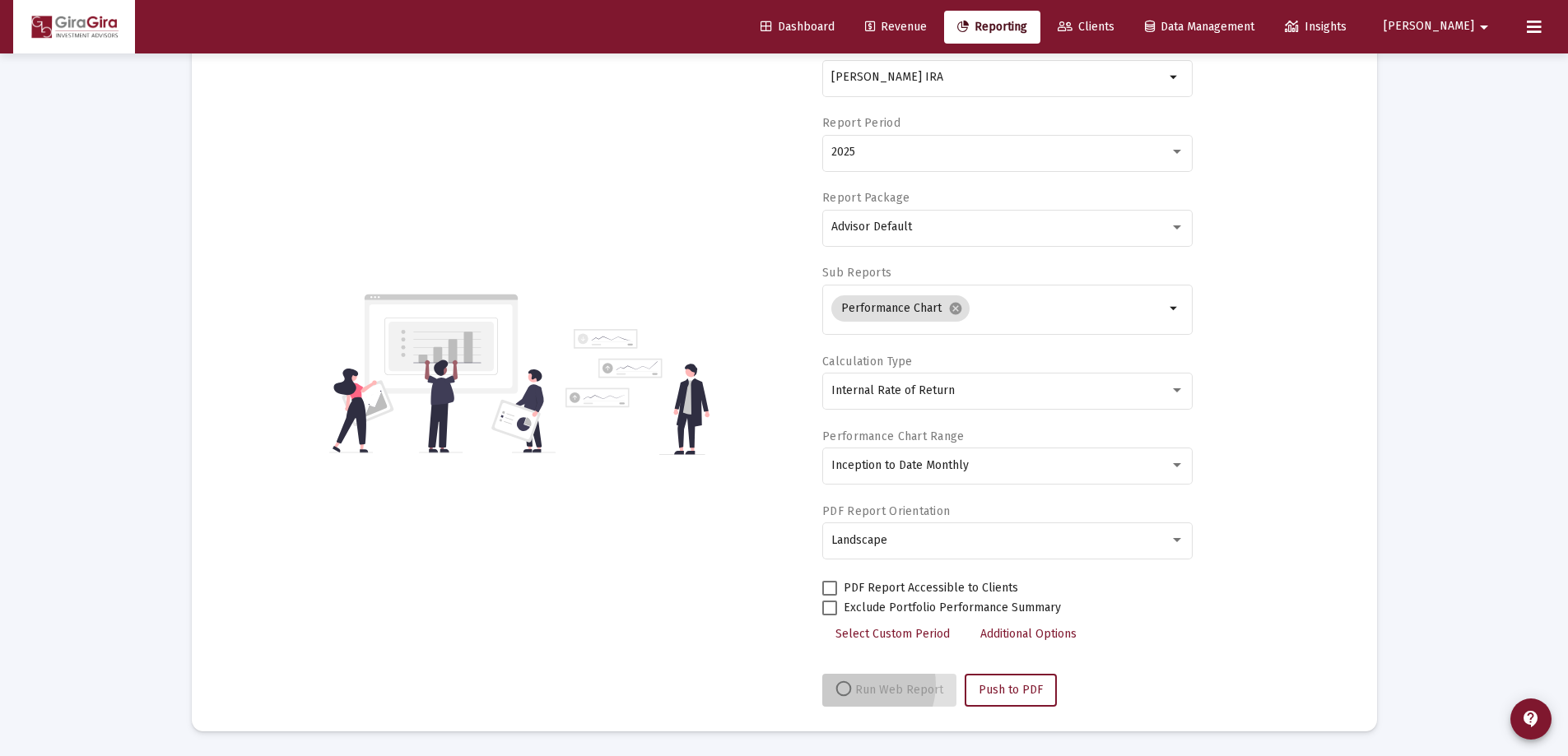
scroll to position [140, 0]
select select "View all"
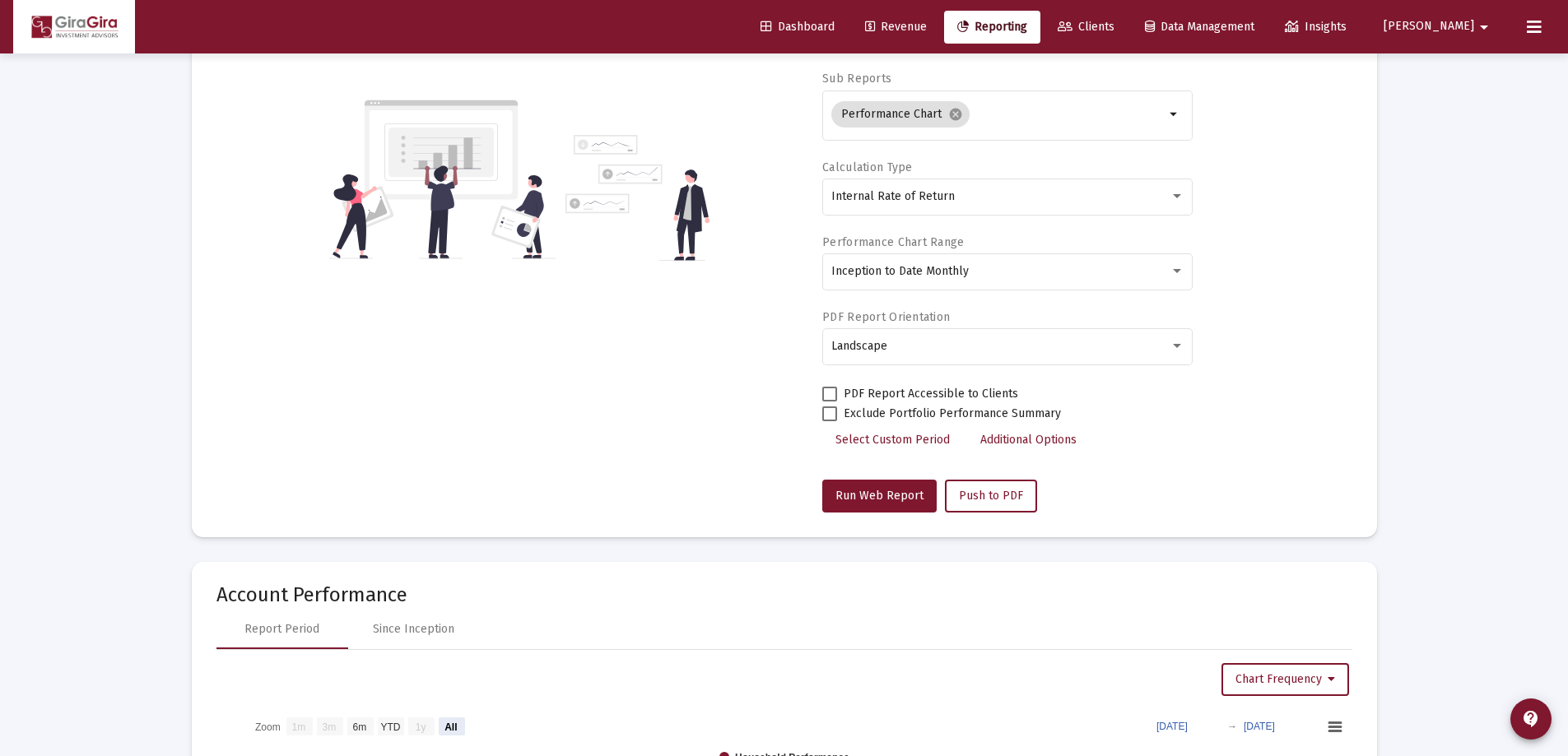
scroll to position [0, 0]
